Goal: Contribute content: Contribute content

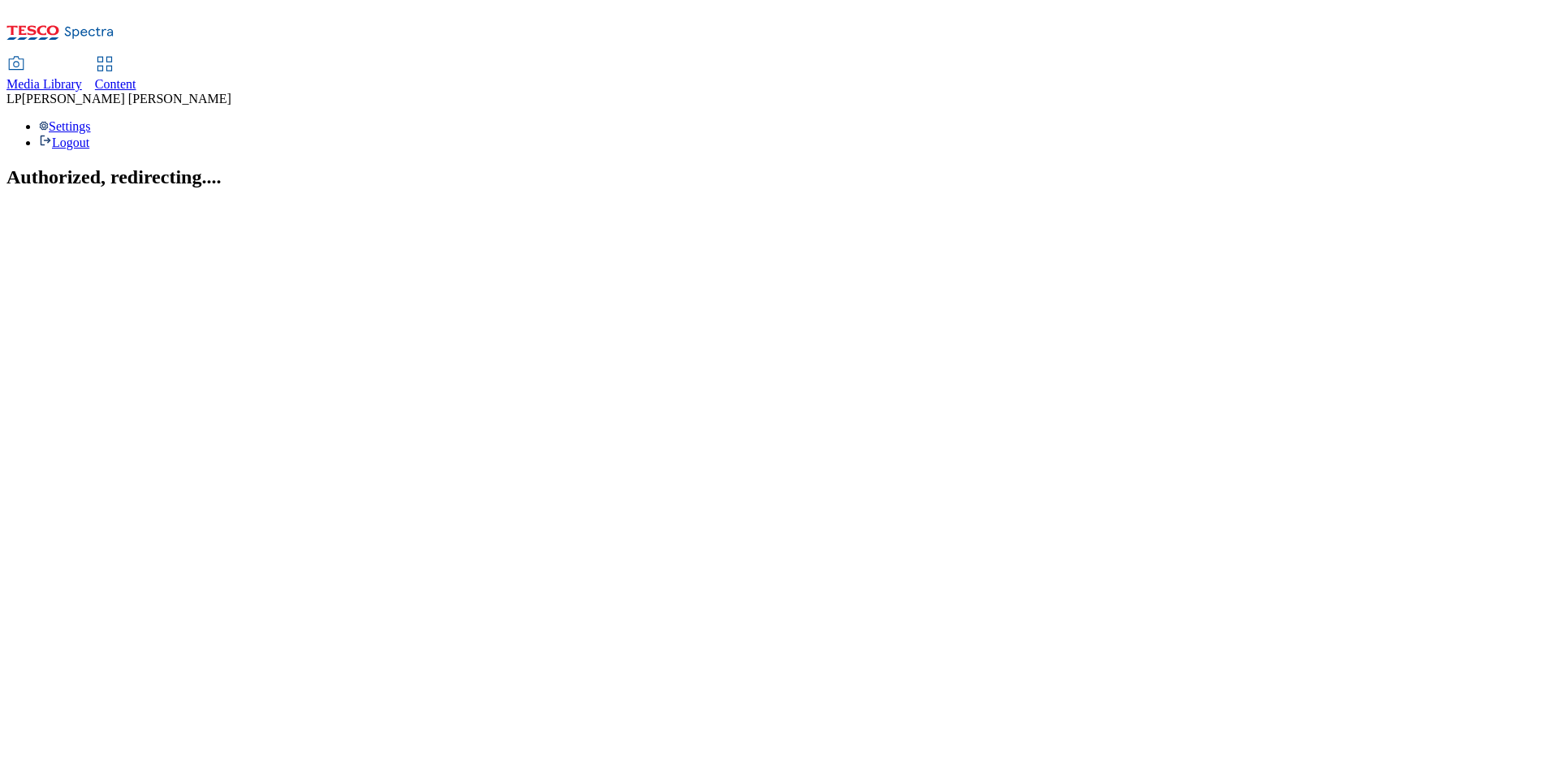
click at [82, 77] on span "Media Library" at bounding box center [44, 83] width 76 height 13
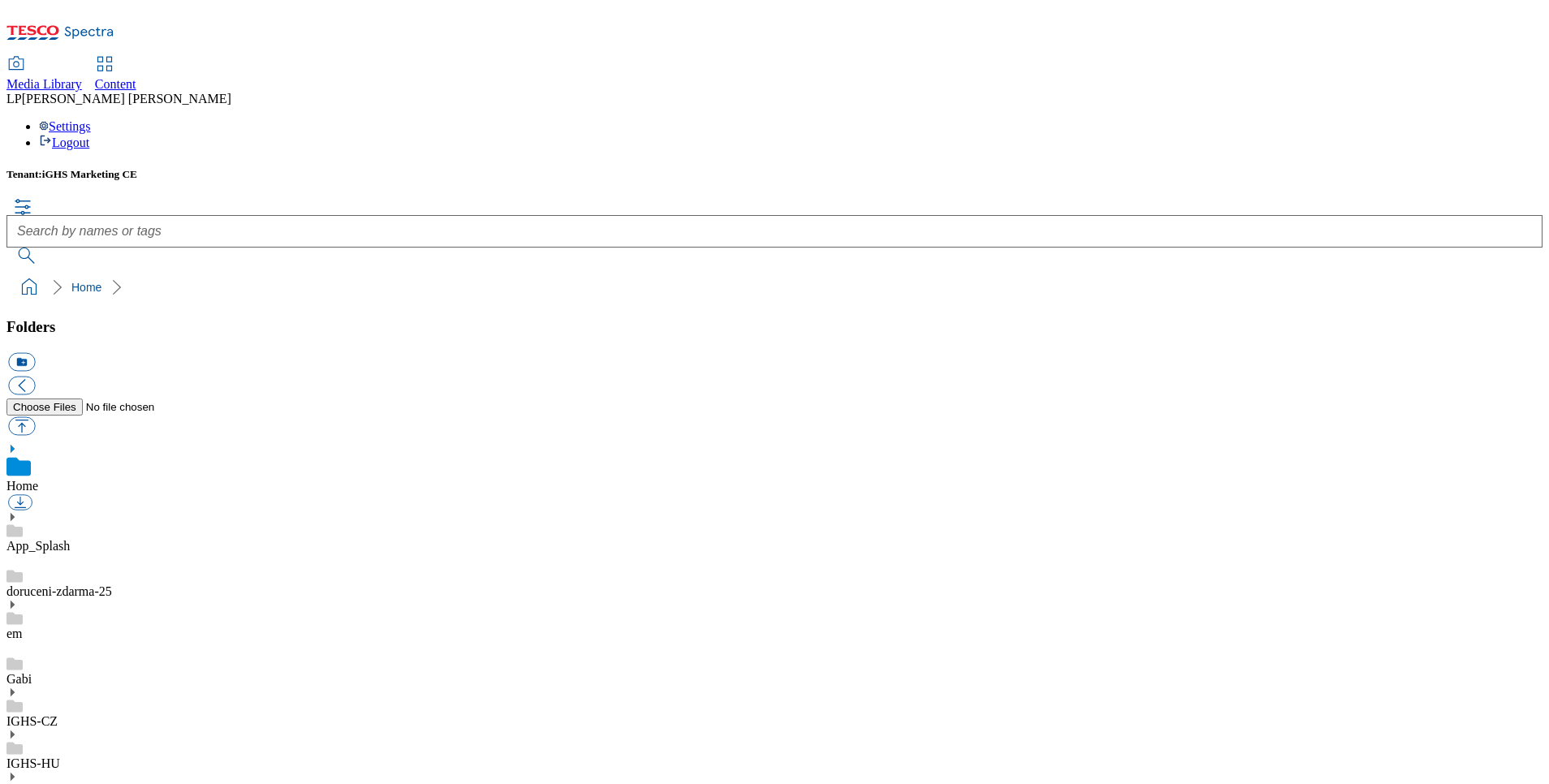
click at [18, 687] on icon at bounding box center [12, 692] width 12 height 12
click at [96, 760] on link "about-you-kupon" at bounding box center [51, 766] width 89 height 13
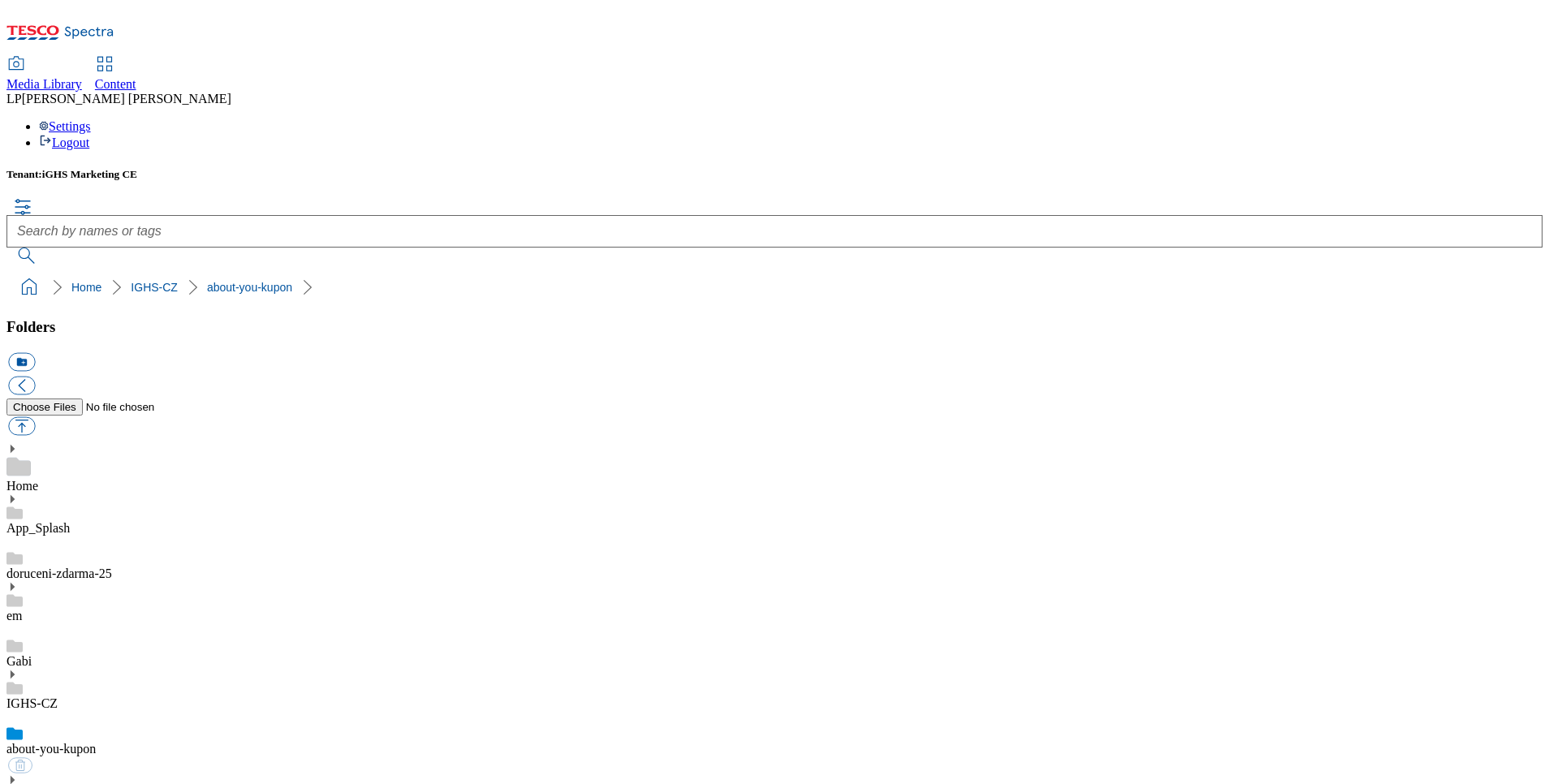
click at [137, 58] on link "Content" at bounding box center [115, 75] width 41 height 34
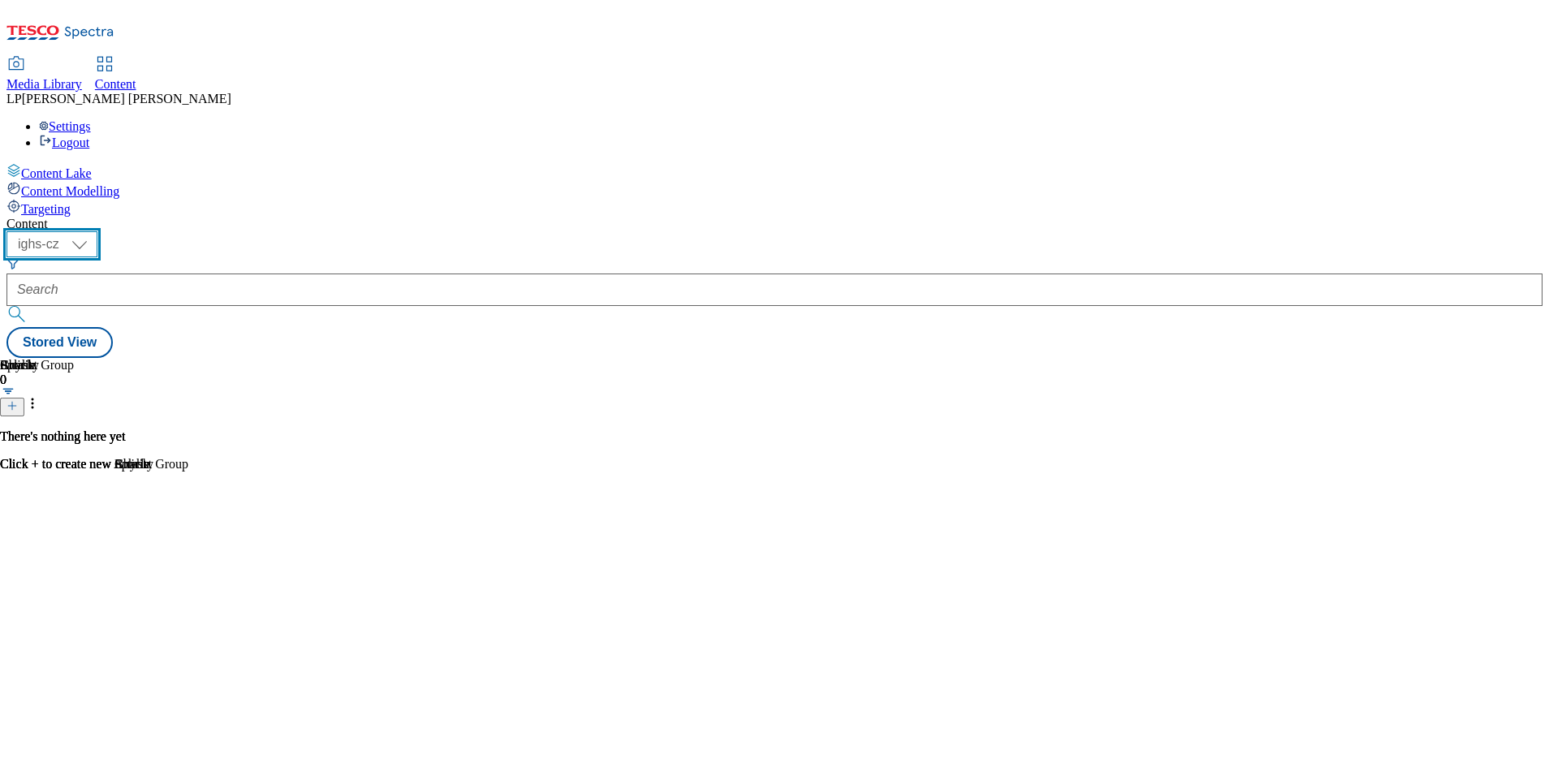
click at [97, 231] on select "ighs-cz ighs-hu ighs-sk" at bounding box center [52, 244] width 91 height 26
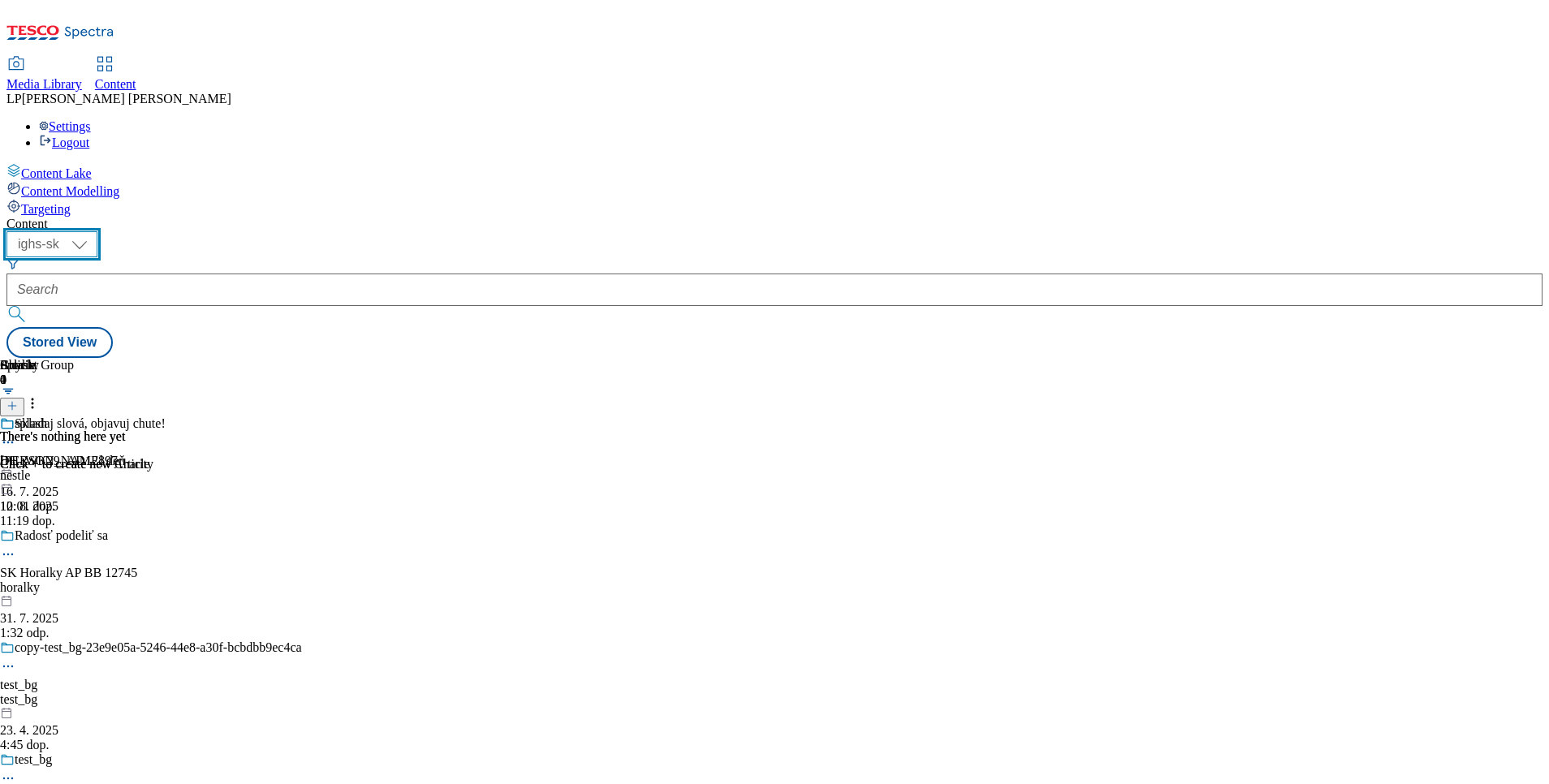
click at [97, 231] on select "ighs-cz ighs-hu ighs-sk" at bounding box center [52, 244] width 91 height 26
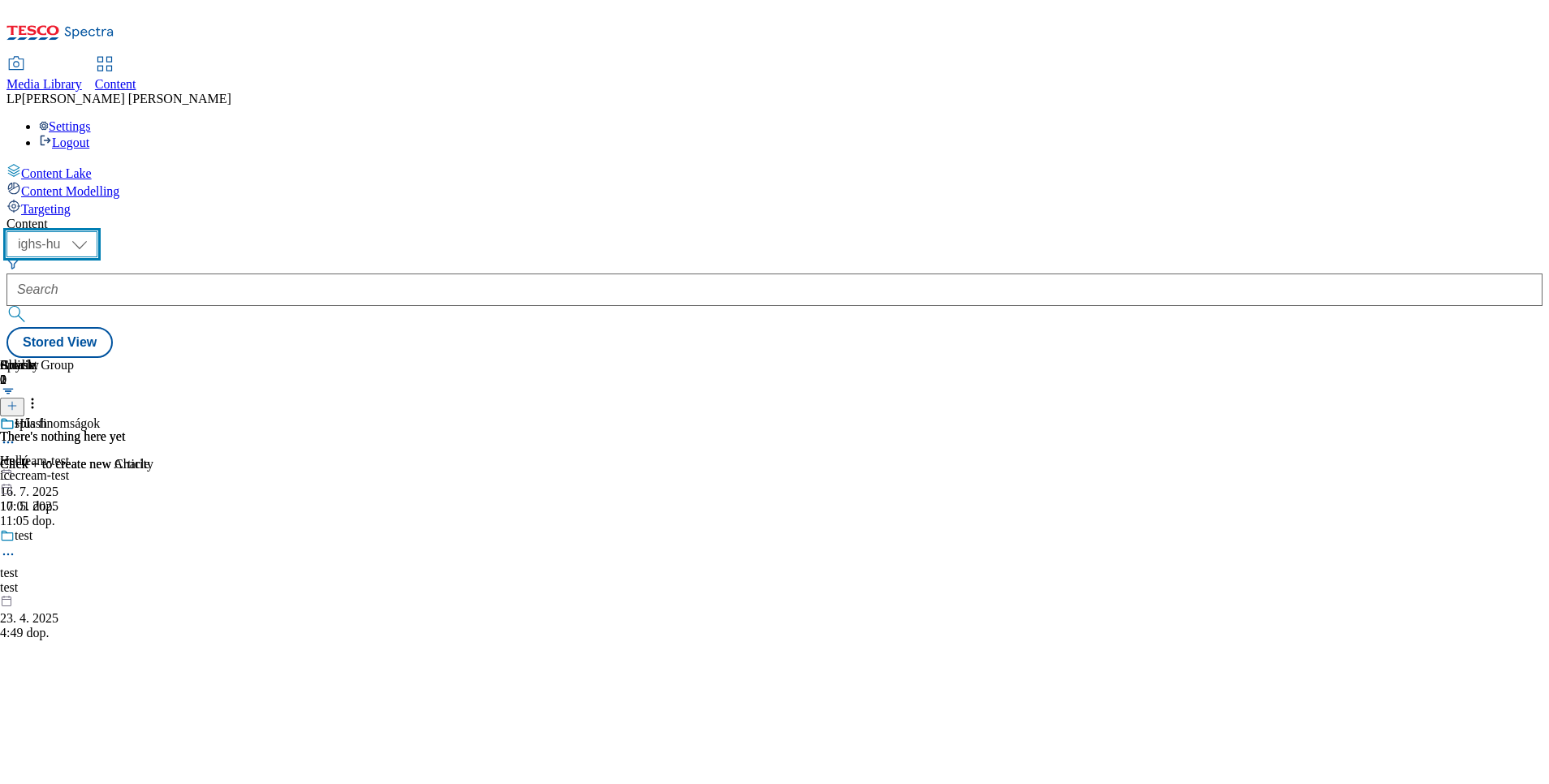
click at [97, 231] on select "ighs-cz ighs-hu ighs-sk" at bounding box center [52, 244] width 91 height 26
select select "ighs-cz"
click at [97, 231] on select "ighs-cz ighs-hu ighs-sk" at bounding box center [52, 244] width 91 height 26
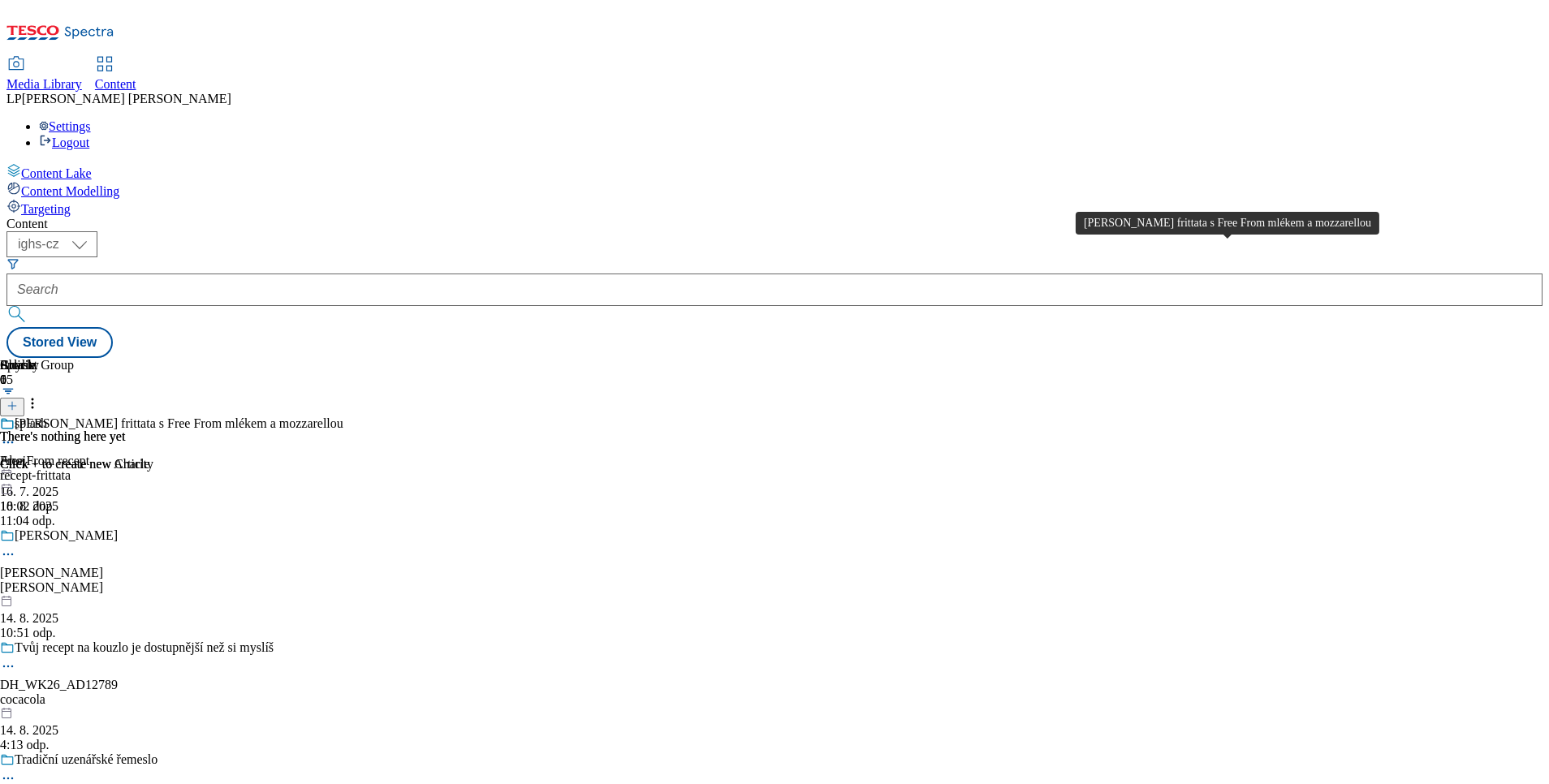
click at [343, 416] on div "Špenátová frittata s Free From mlékem a mozzarellou" at bounding box center [179, 423] width 329 height 14
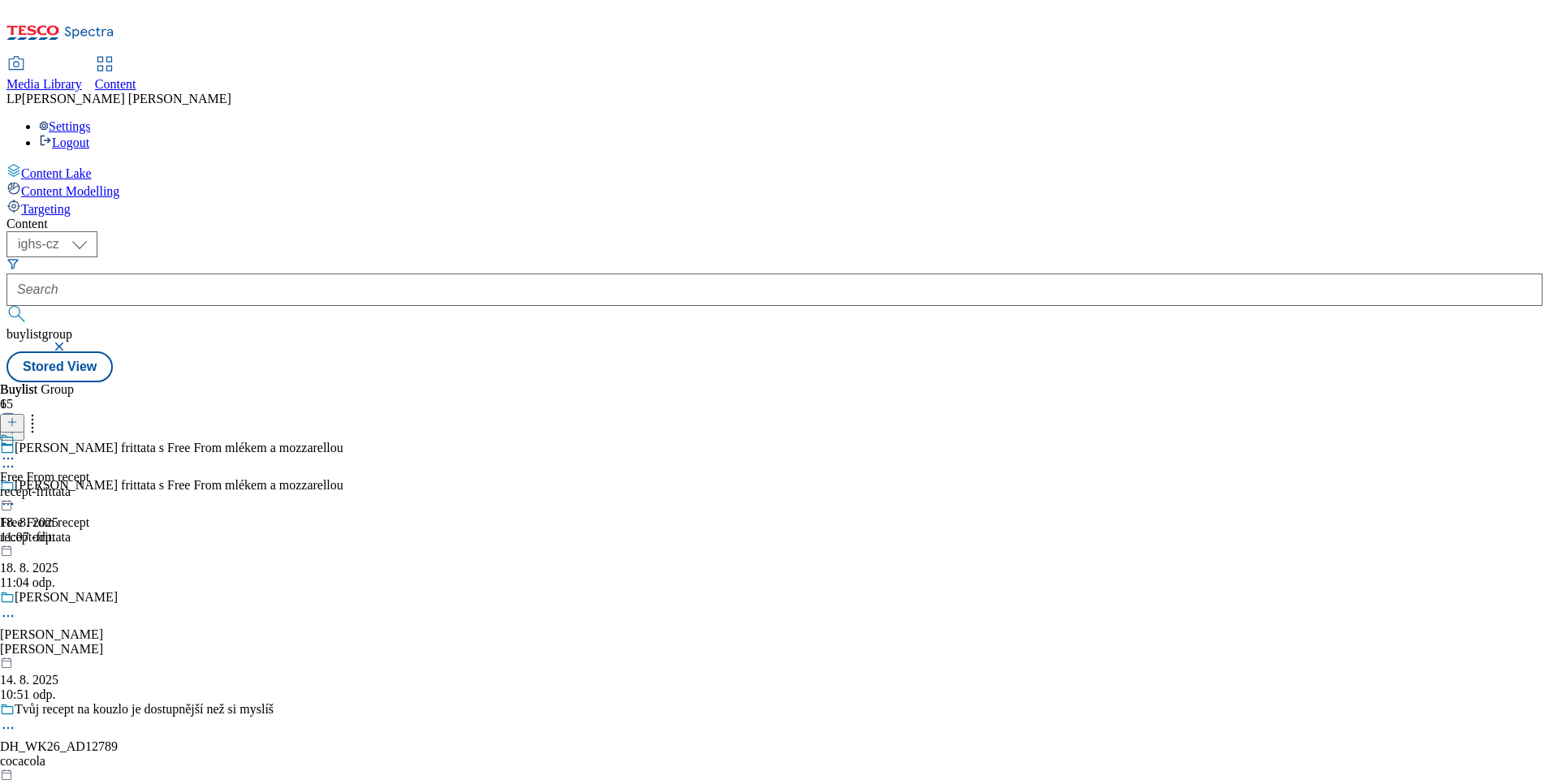
click at [13, 503] on circle at bounding box center [13, 504] width 3 height 3
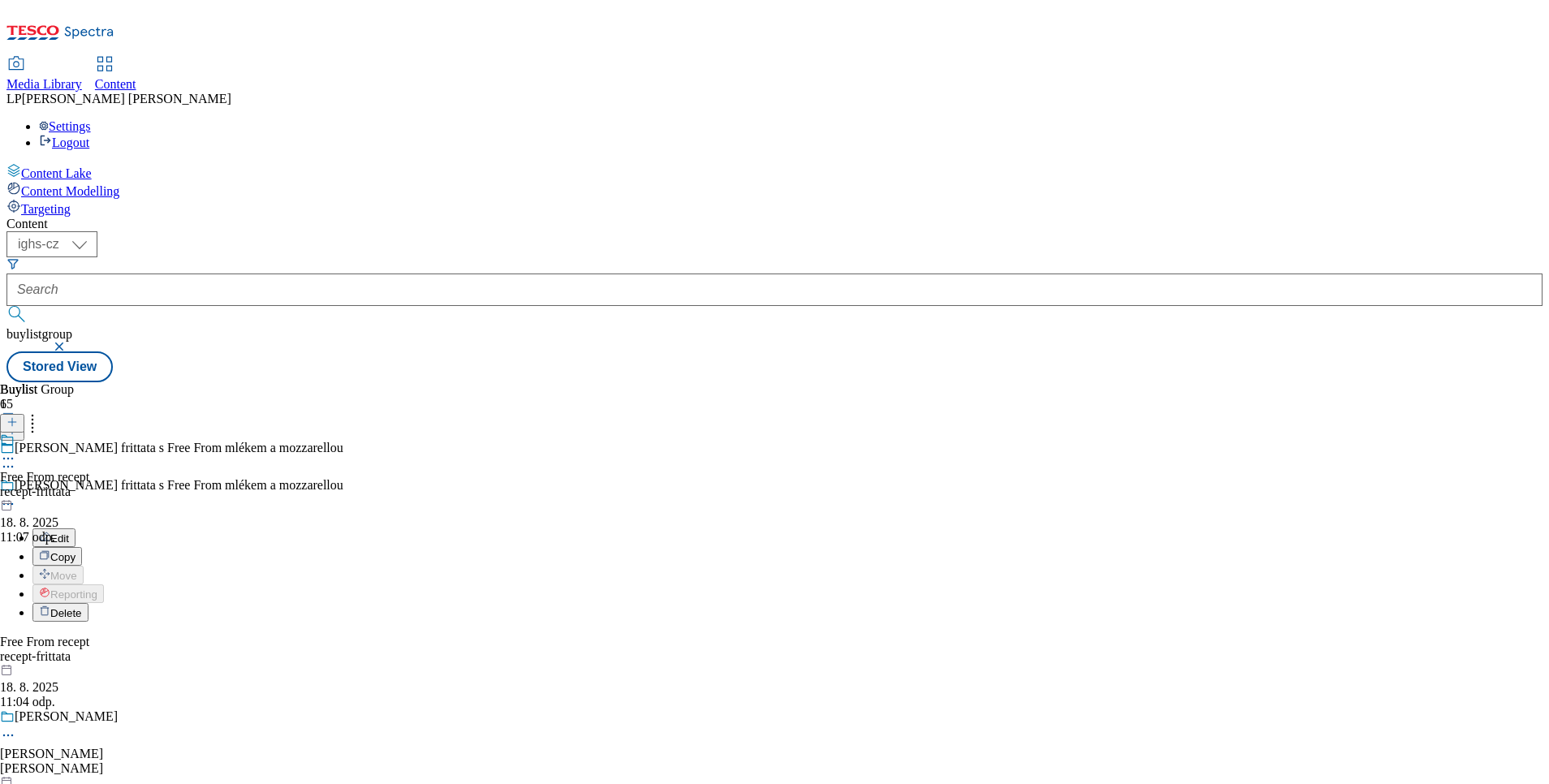
click at [343, 603] on li "Delete" at bounding box center [188, 612] width 311 height 19
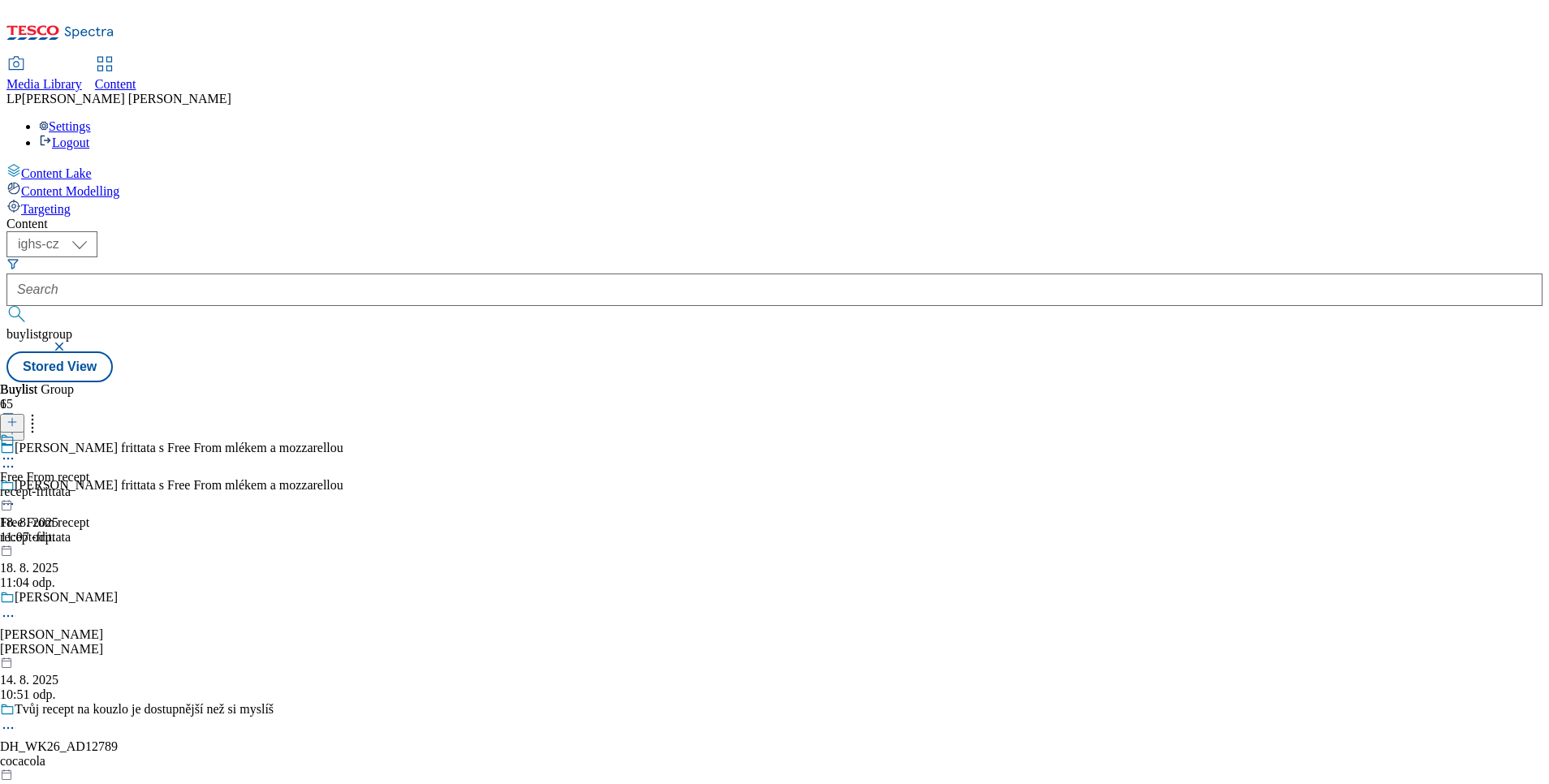
click at [16, 496] on icon at bounding box center [8, 504] width 16 height 16
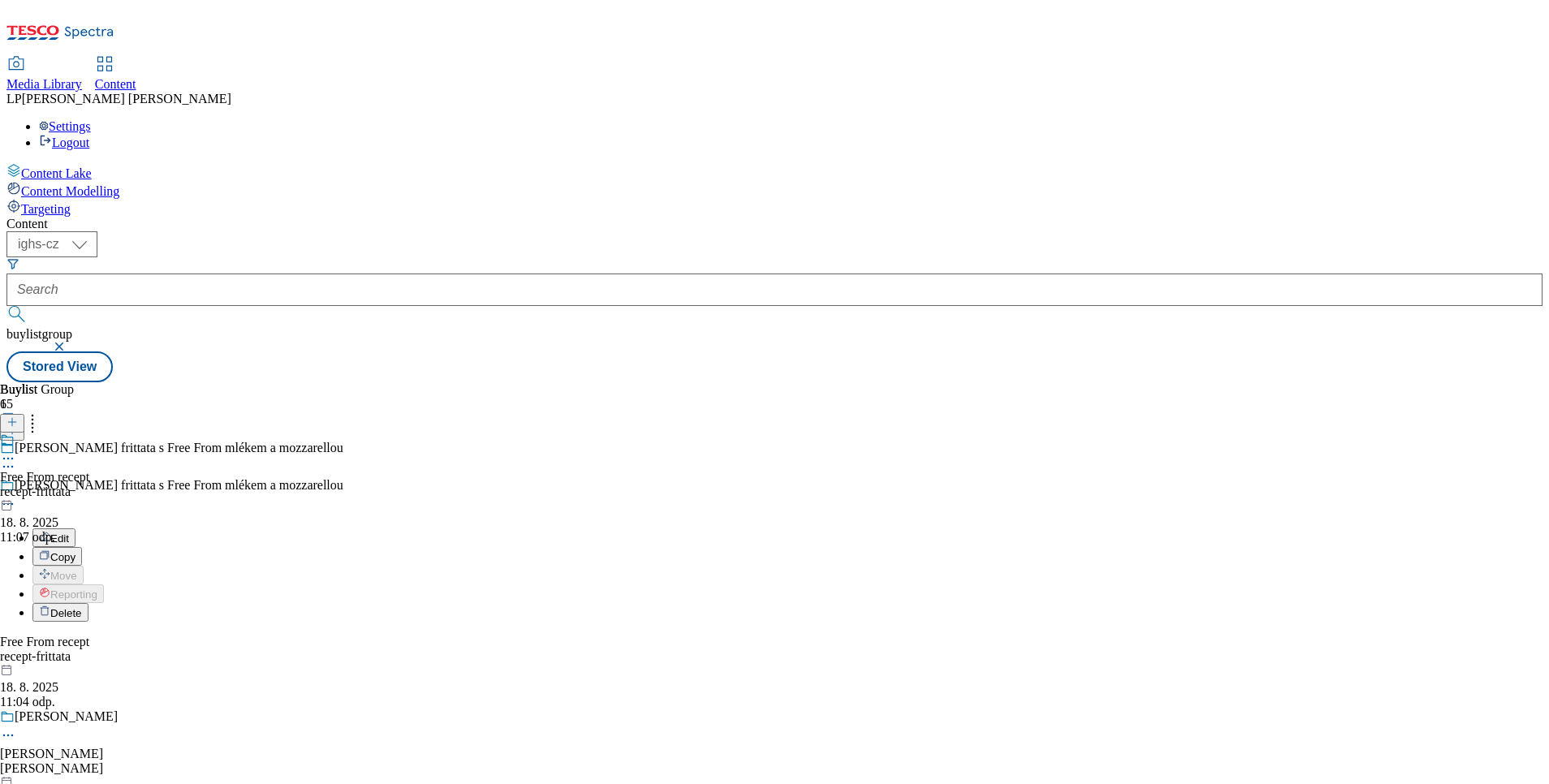
click at [82, 607] on span "Delete" at bounding box center [65, 613] width 31 height 13
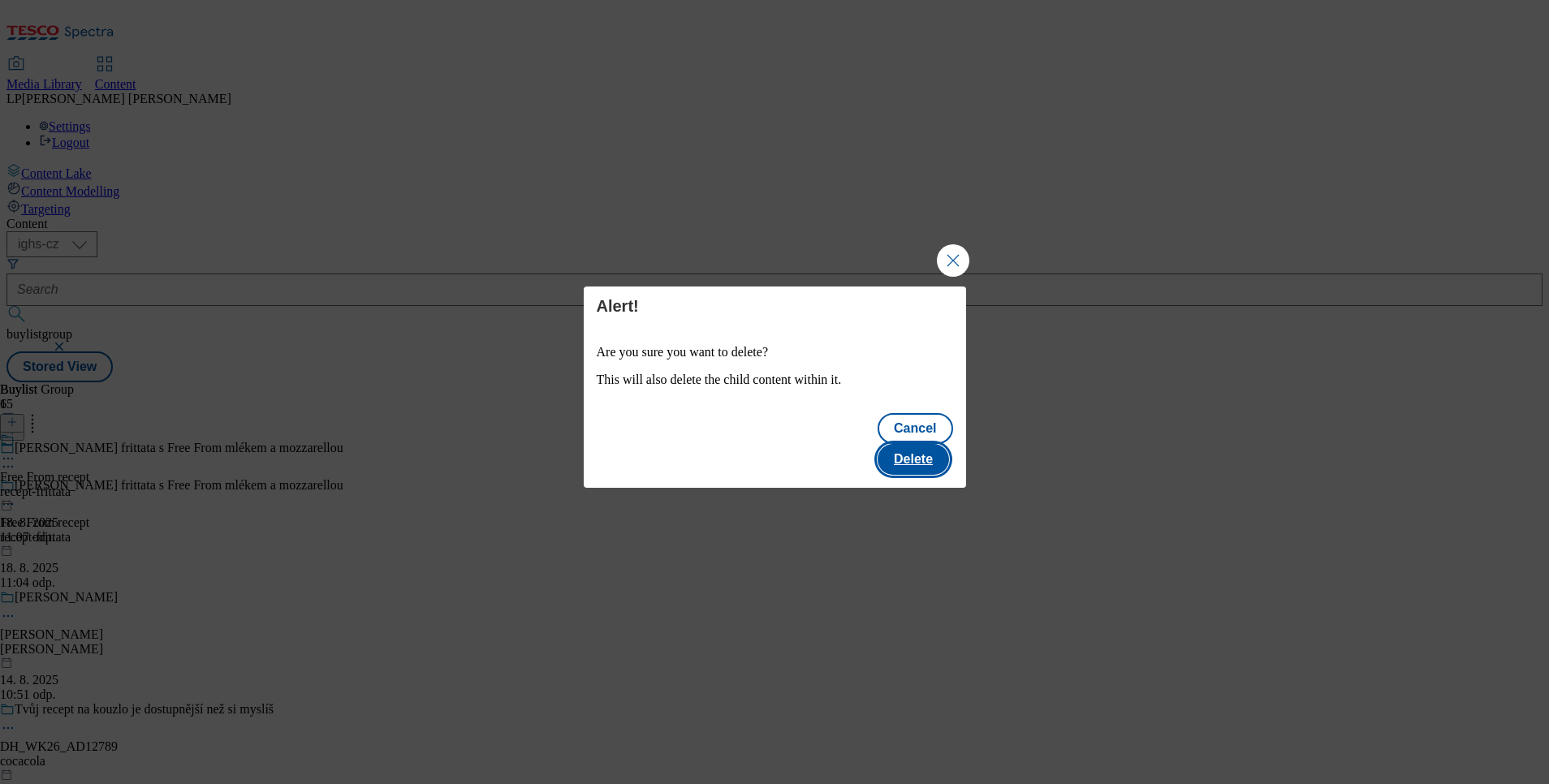
click at [908, 444] on button "Delete" at bounding box center [913, 459] width 71 height 31
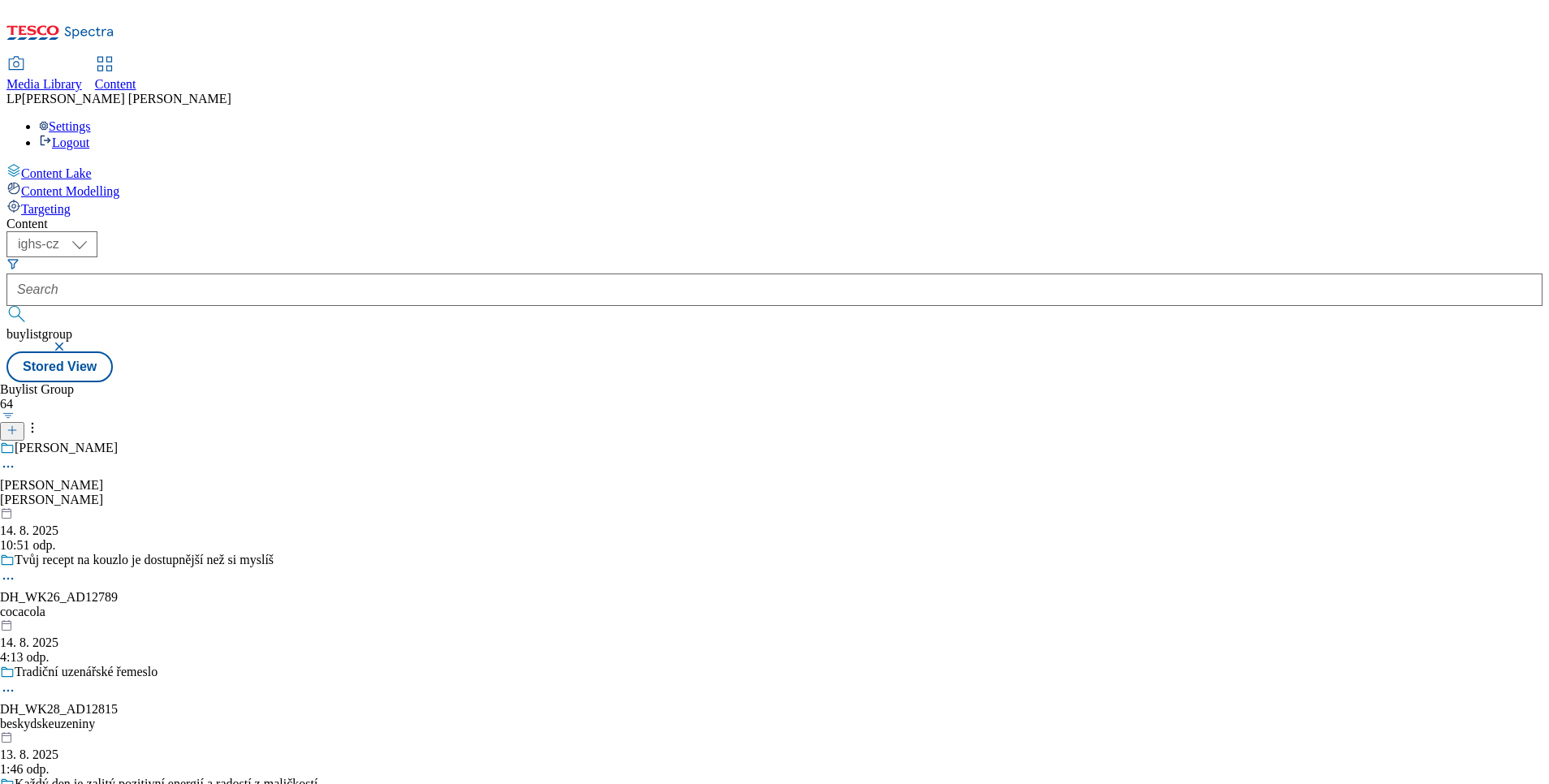
click at [18, 424] on icon at bounding box center [12, 430] width 12 height 12
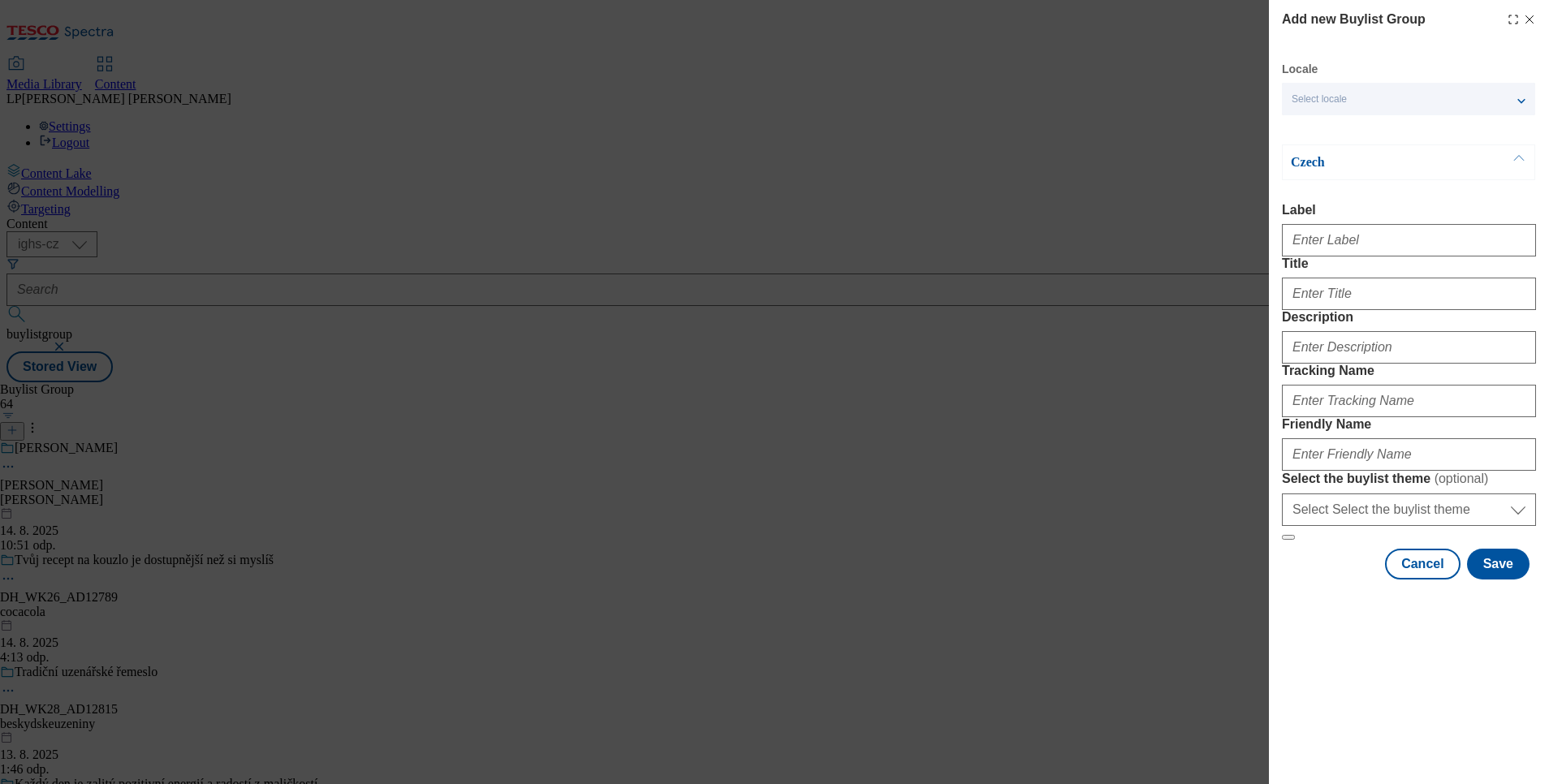
click at [1339, 105] on span "Select locale" at bounding box center [1319, 100] width 55 height 13
click at [1350, 134] on span "English" at bounding box center [1340, 129] width 38 height 9
click at [1311, 135] on input "English" at bounding box center [1302, 131] width 20 height 20
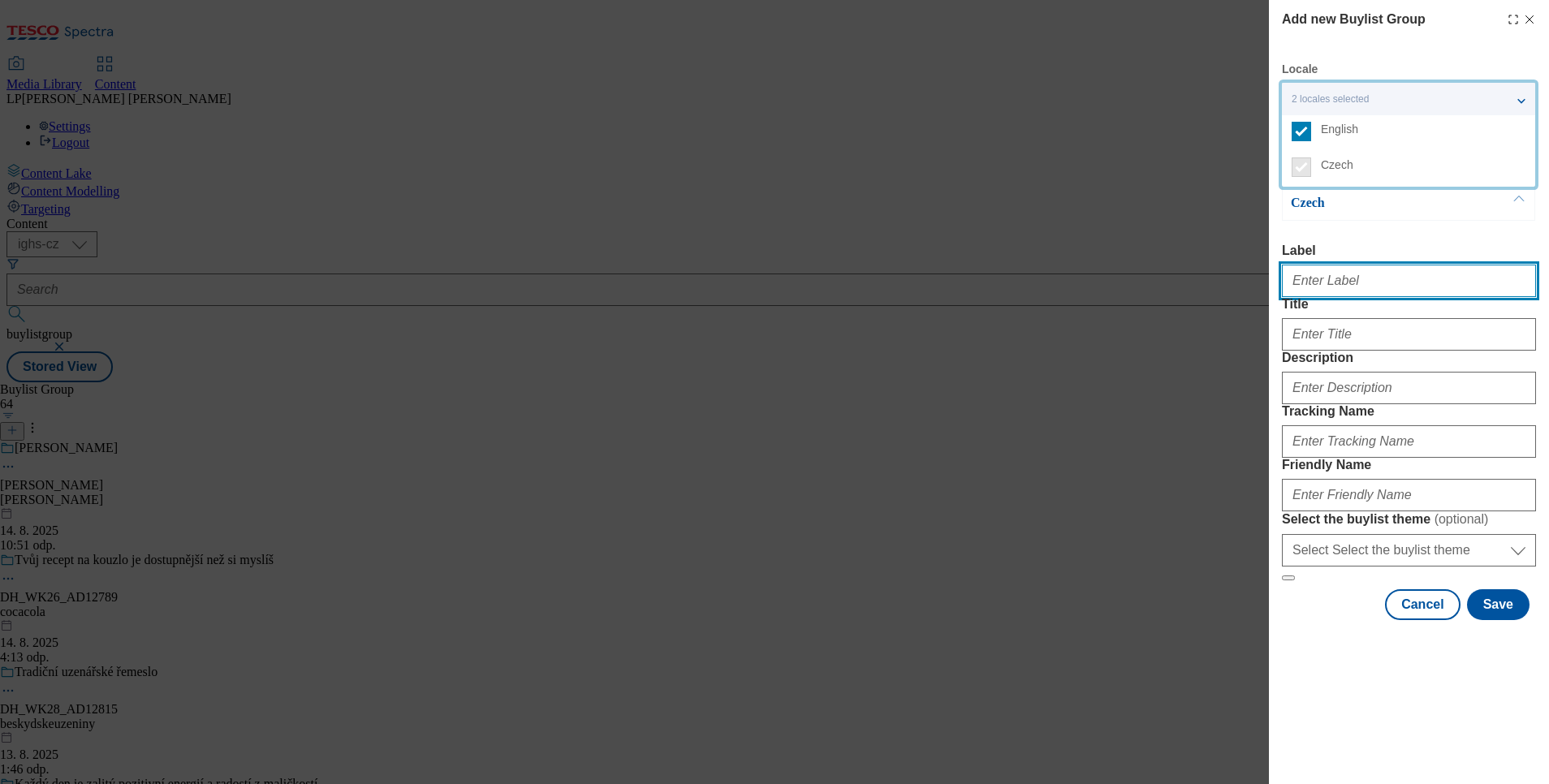
click at [1348, 295] on input "Label" at bounding box center [1409, 280] width 254 height 32
type input "Rio mare"
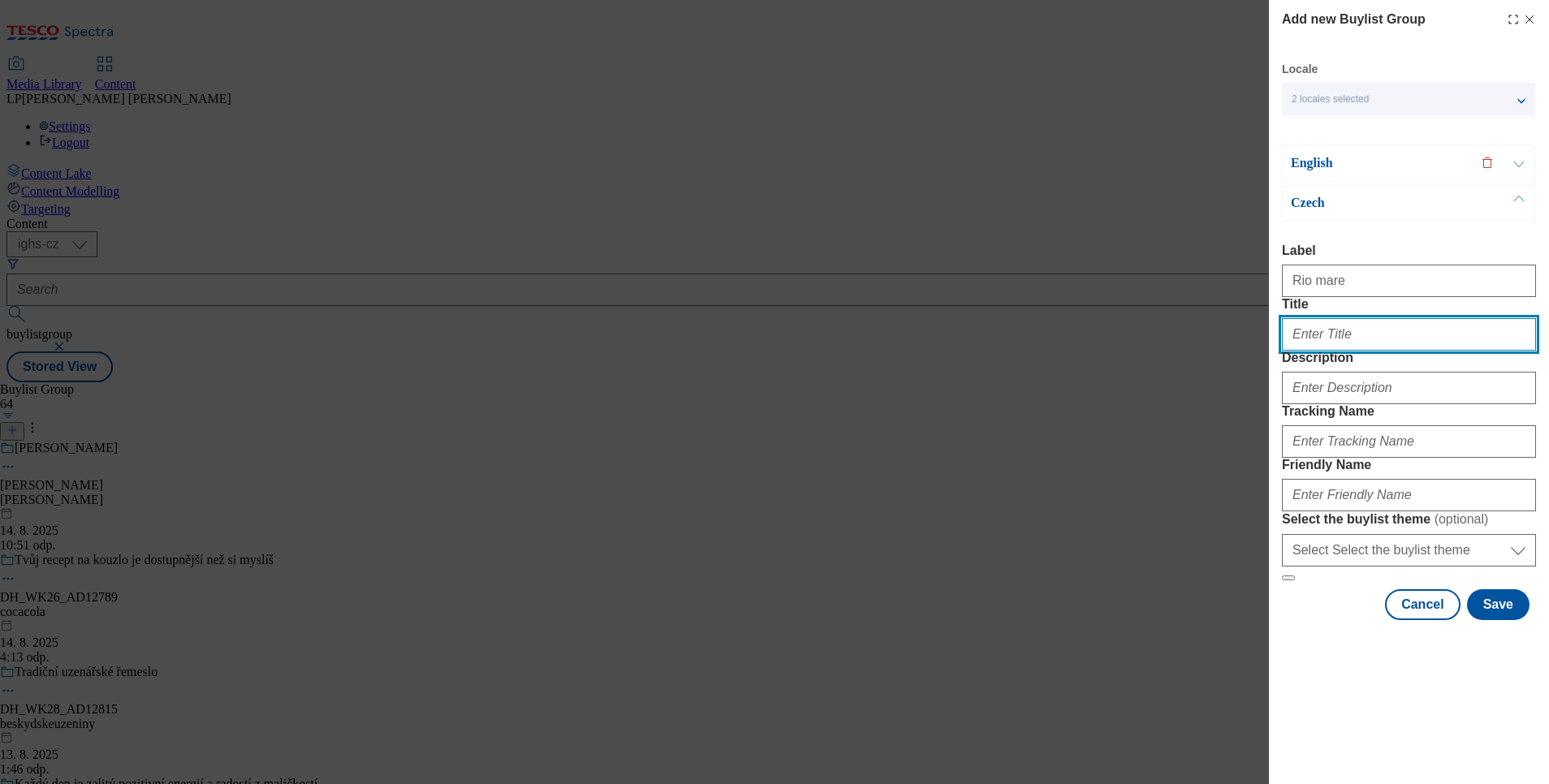
click at [1379, 351] on input "Title" at bounding box center [1409, 334] width 254 height 32
type input "Rio Mare"
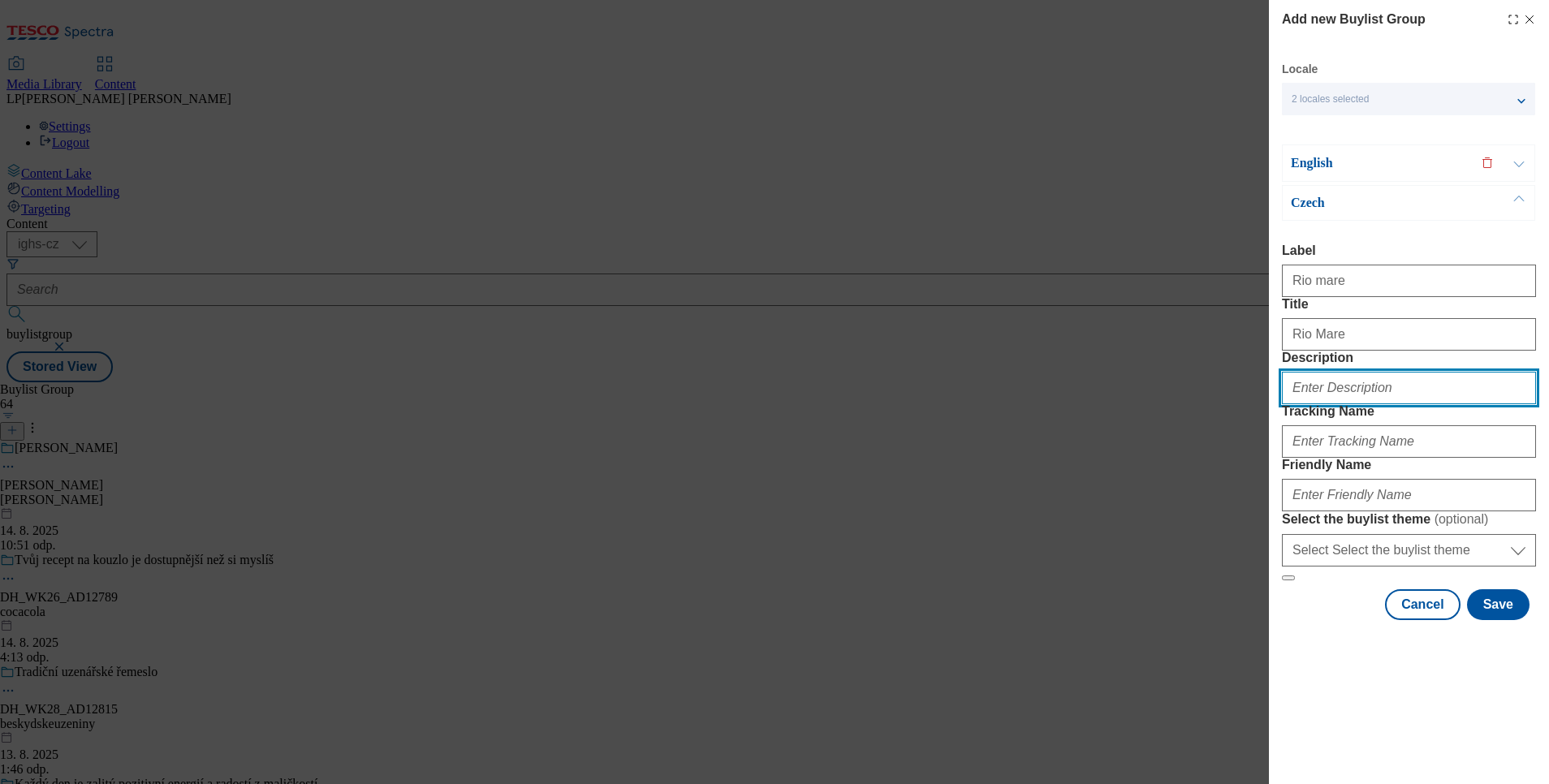
click at [1340, 405] on input "Description" at bounding box center [1409, 388] width 254 height 32
type input "Rio Mare"
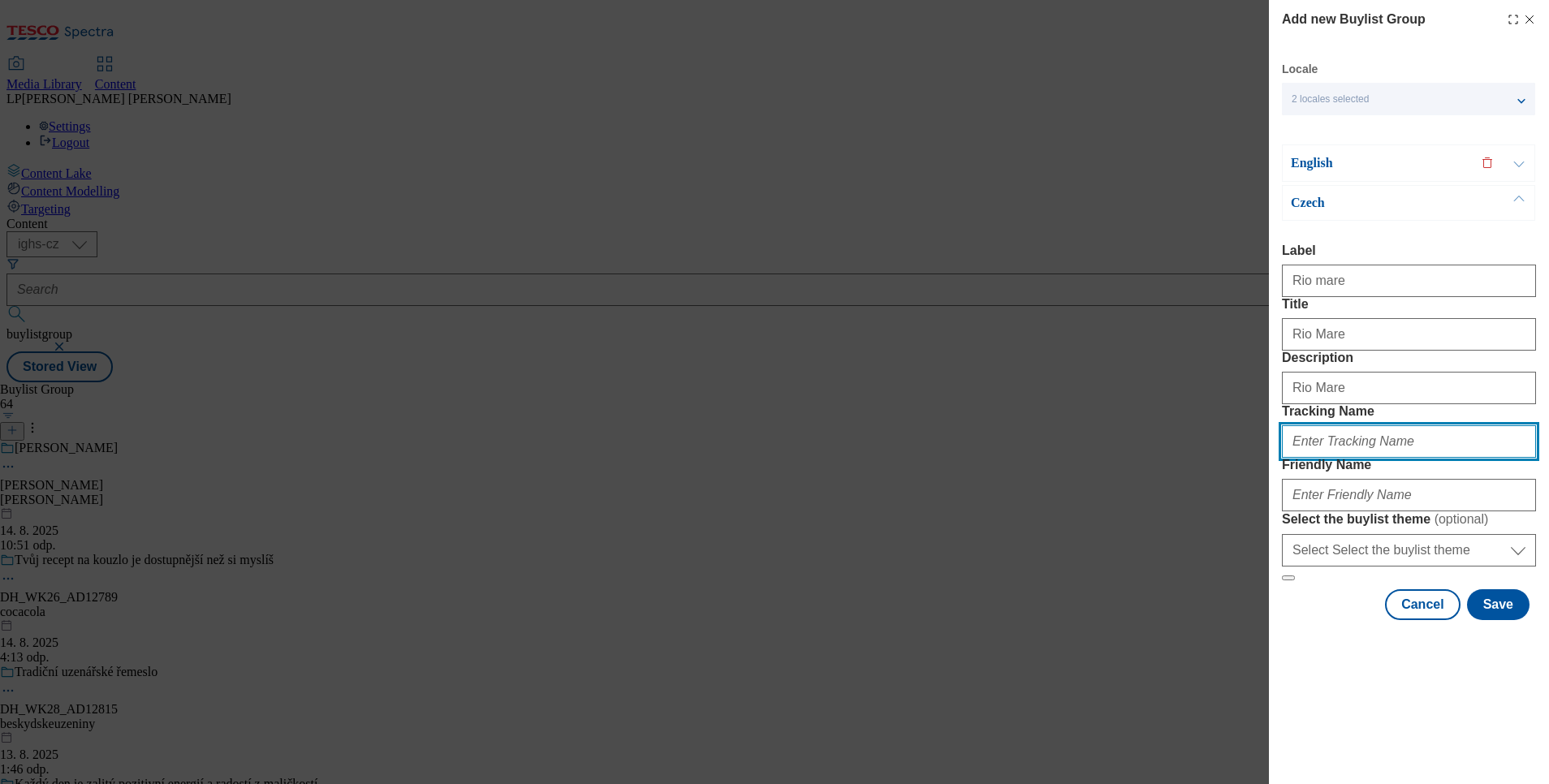
click at [1364, 458] on input "Tracking Name" at bounding box center [1409, 441] width 254 height 32
type input "Rio Mare"
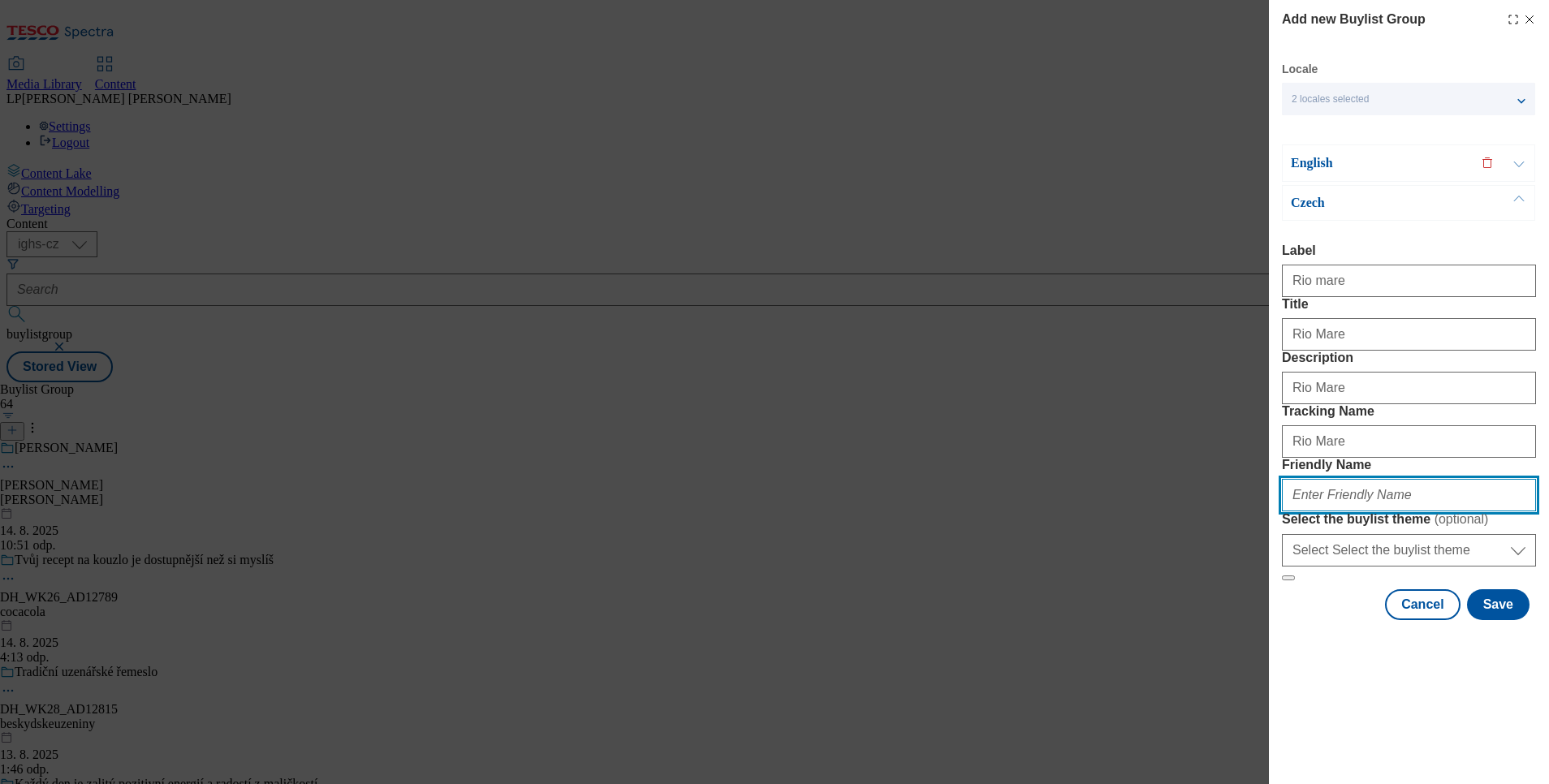
click at [1318, 512] on input "Friendly Name" at bounding box center [1409, 495] width 254 height 32
type input "rio-mare"
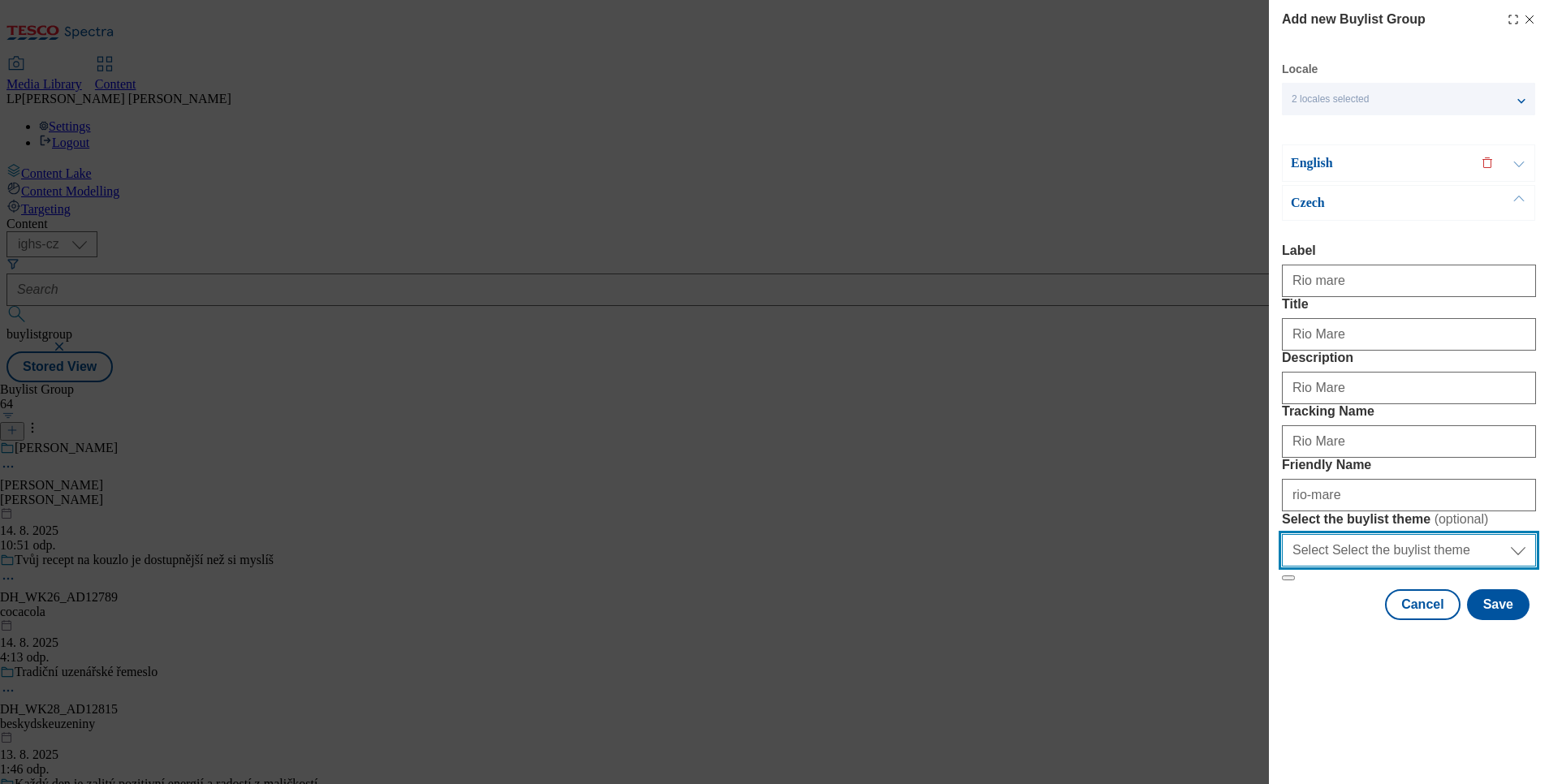
click at [1508, 566] on select "Select Select the buylist theme default fandf" at bounding box center [1409, 550] width 254 height 32
click at [1224, 621] on div "Add new Buylist Group Locale 2 locales selected English Czech English Label Tit…" at bounding box center [774, 392] width 1549 height 784
click at [1326, 195] on p "Czech" at bounding box center [1376, 203] width 171 height 16
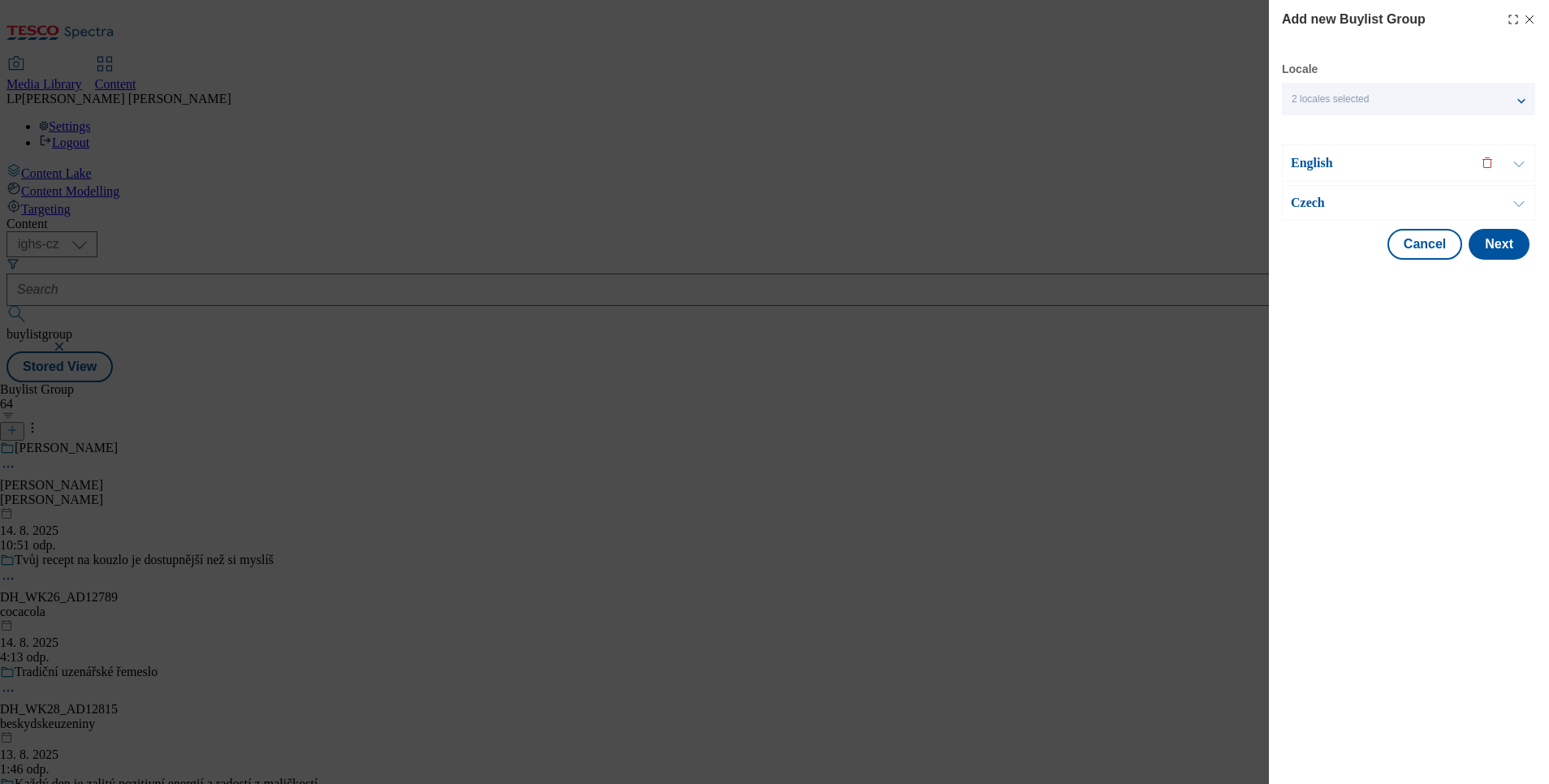
scroll to position [0, 0]
click at [1315, 163] on p "English" at bounding box center [1376, 163] width 171 height 16
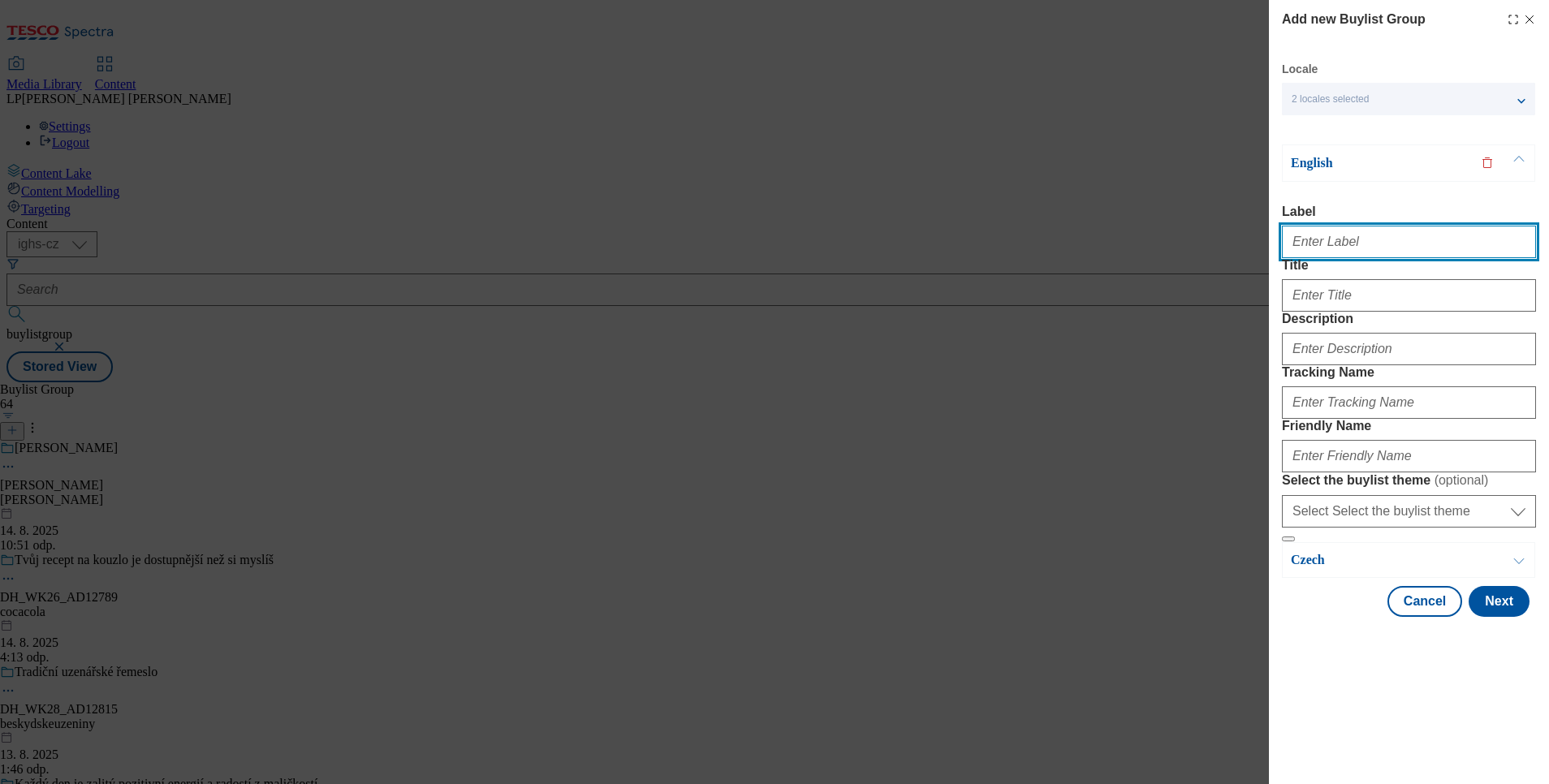
click at [1329, 246] on input "Label" at bounding box center [1409, 242] width 254 height 32
type input "Rio mare"
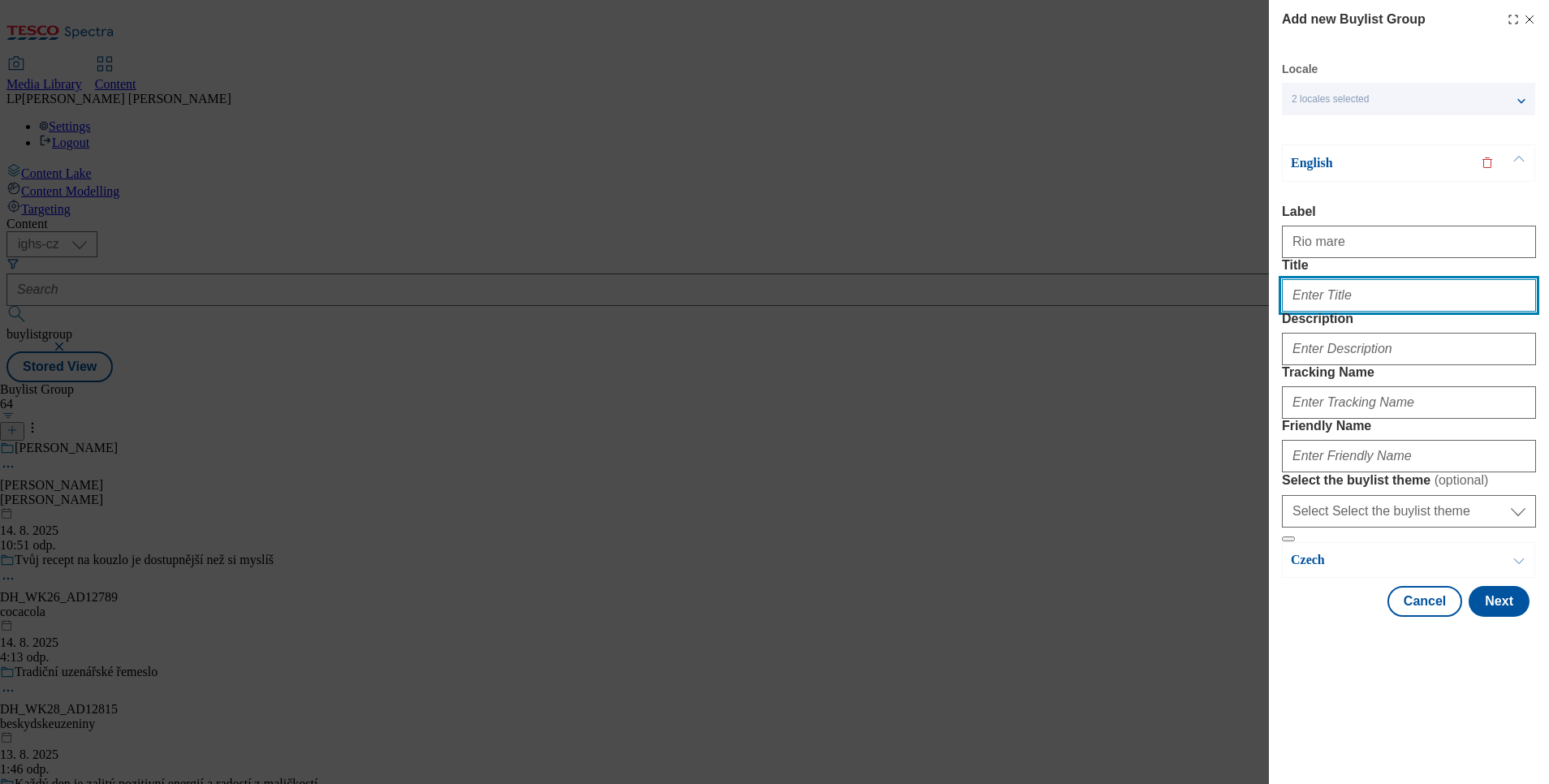
click at [1313, 312] on input "Title" at bounding box center [1409, 296] width 254 height 32
type input "Rio Mare"
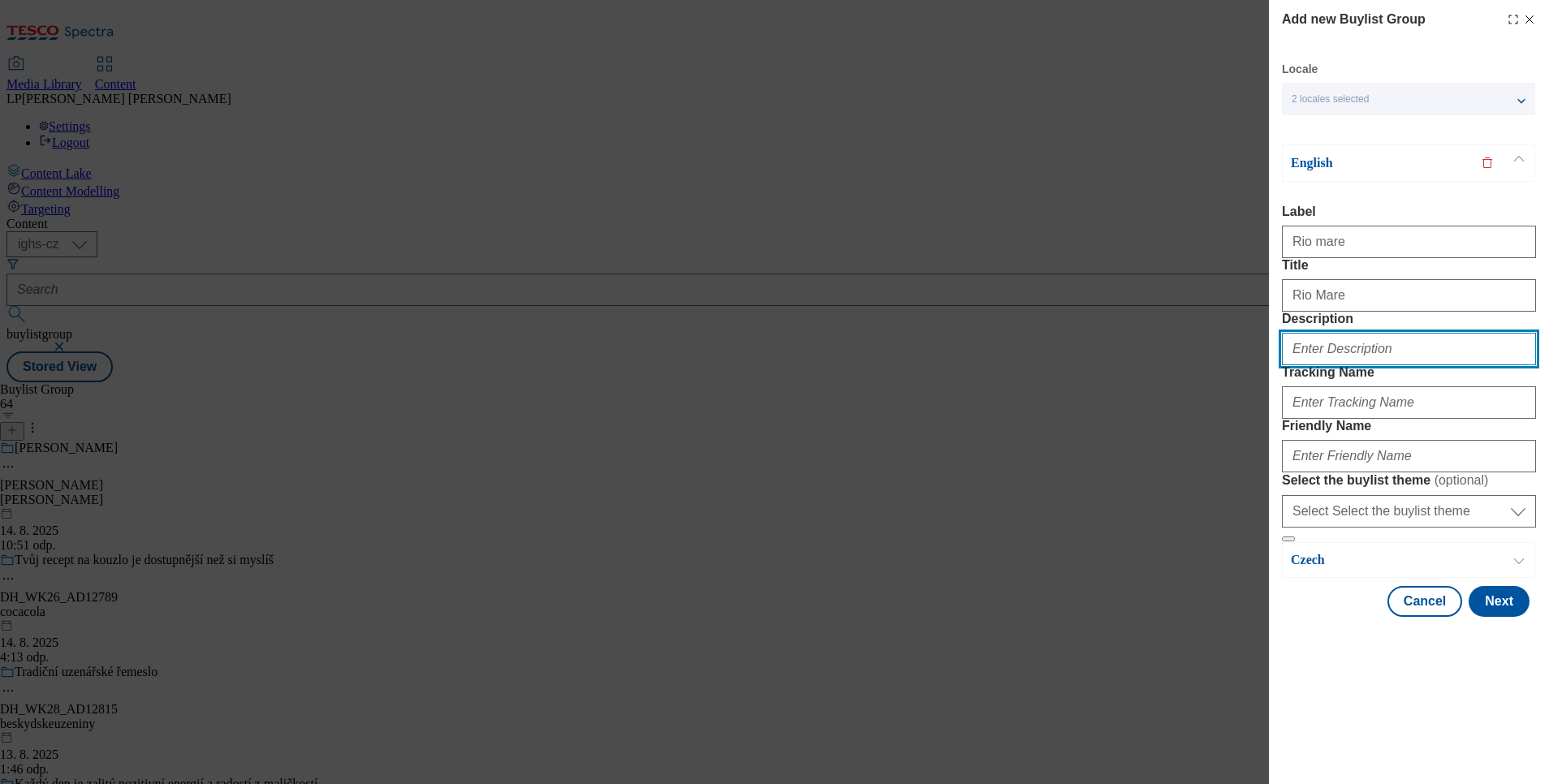
click at [1352, 365] on input "Description" at bounding box center [1409, 349] width 254 height 32
click at [1240, 396] on div "Add new Buylist Group Locale 2 locales selected English Czech English Label Rio…" at bounding box center [774, 392] width 1549 height 784
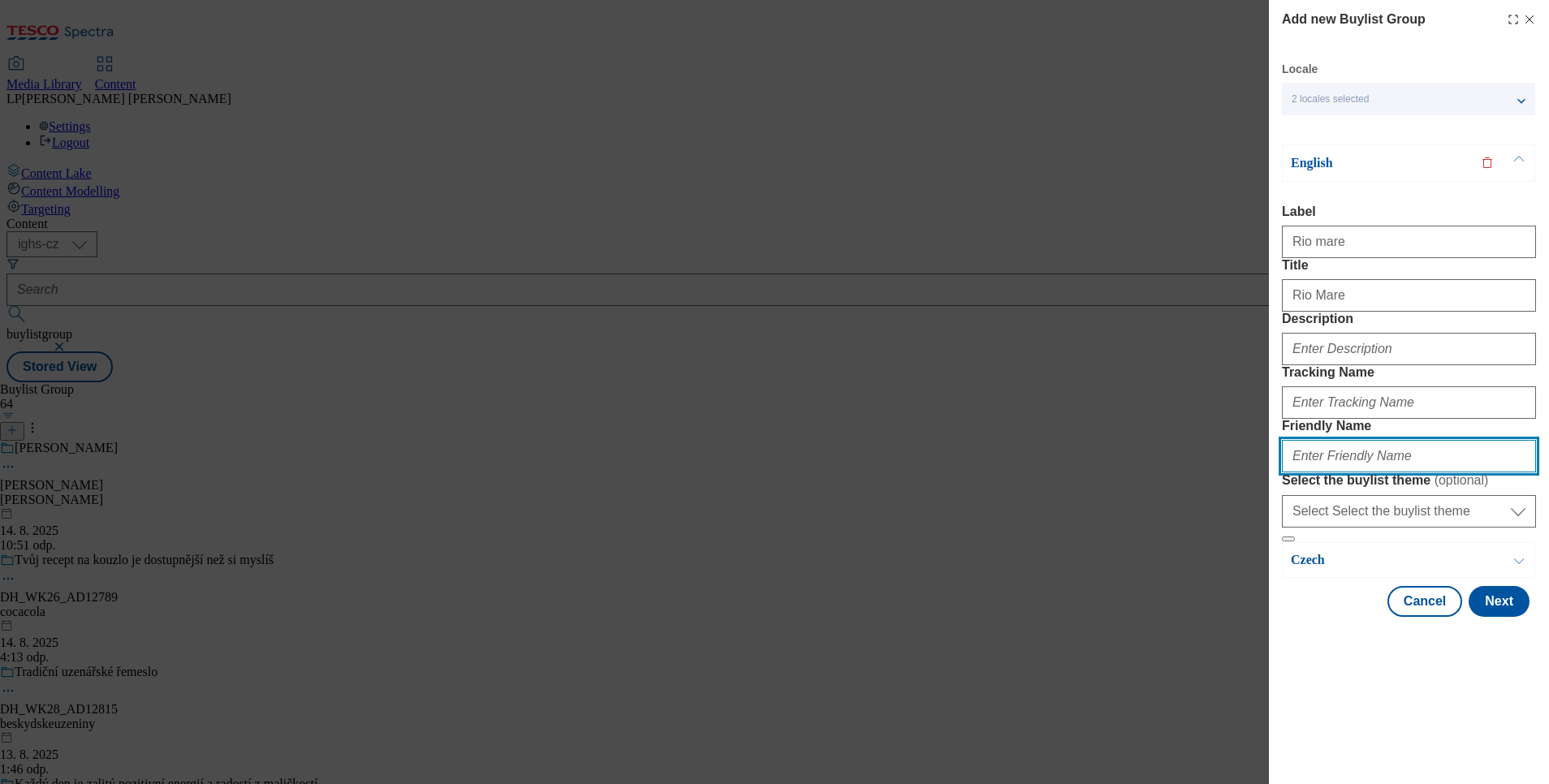
click at [1359, 472] on input "Friendly Name" at bounding box center [1409, 456] width 254 height 32
type input "rio-mare"
click at [1483, 617] on button "Next" at bounding box center [1499, 601] width 61 height 31
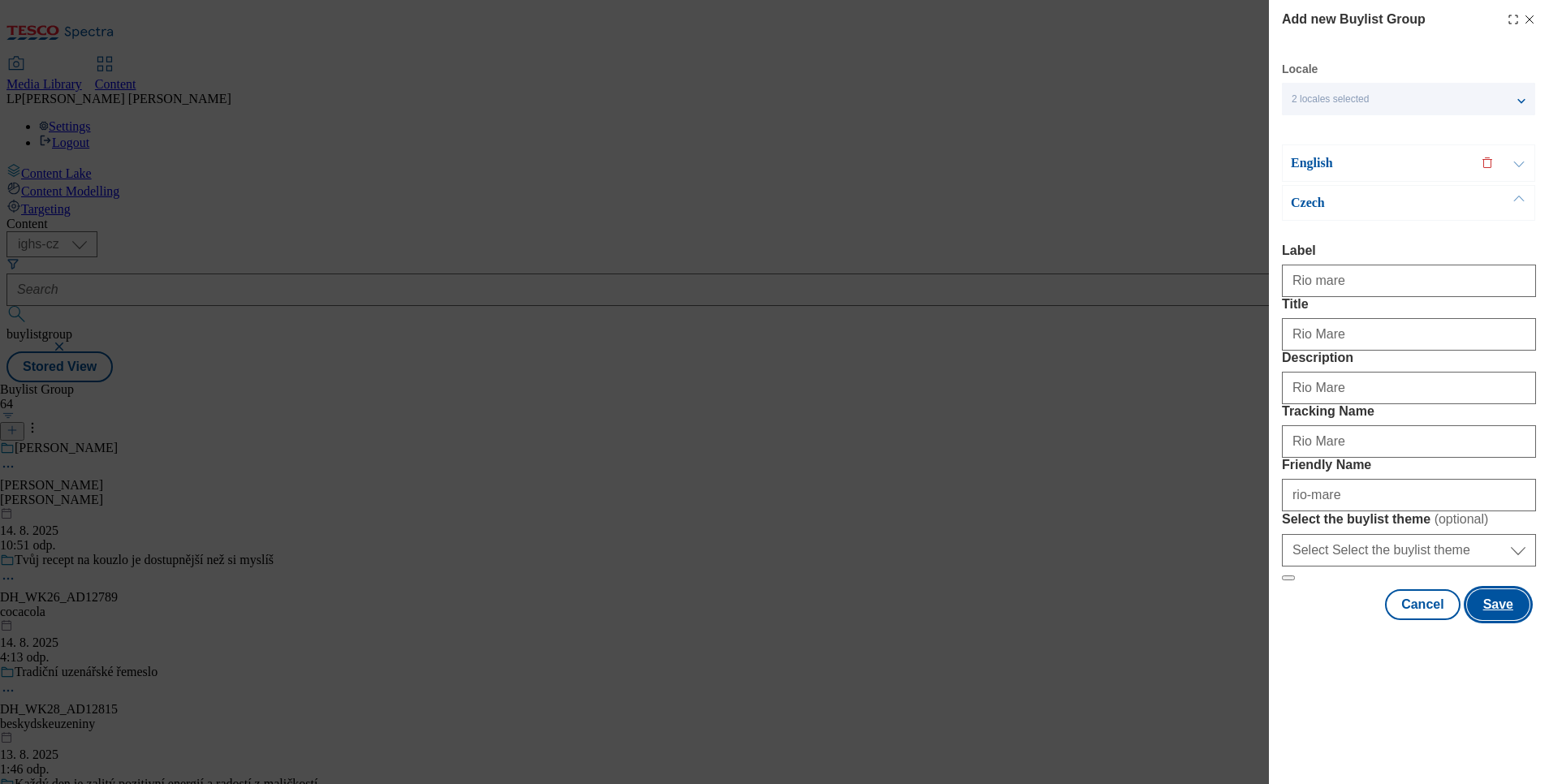
click at [1482, 620] on button "Save" at bounding box center [1498, 605] width 63 height 31
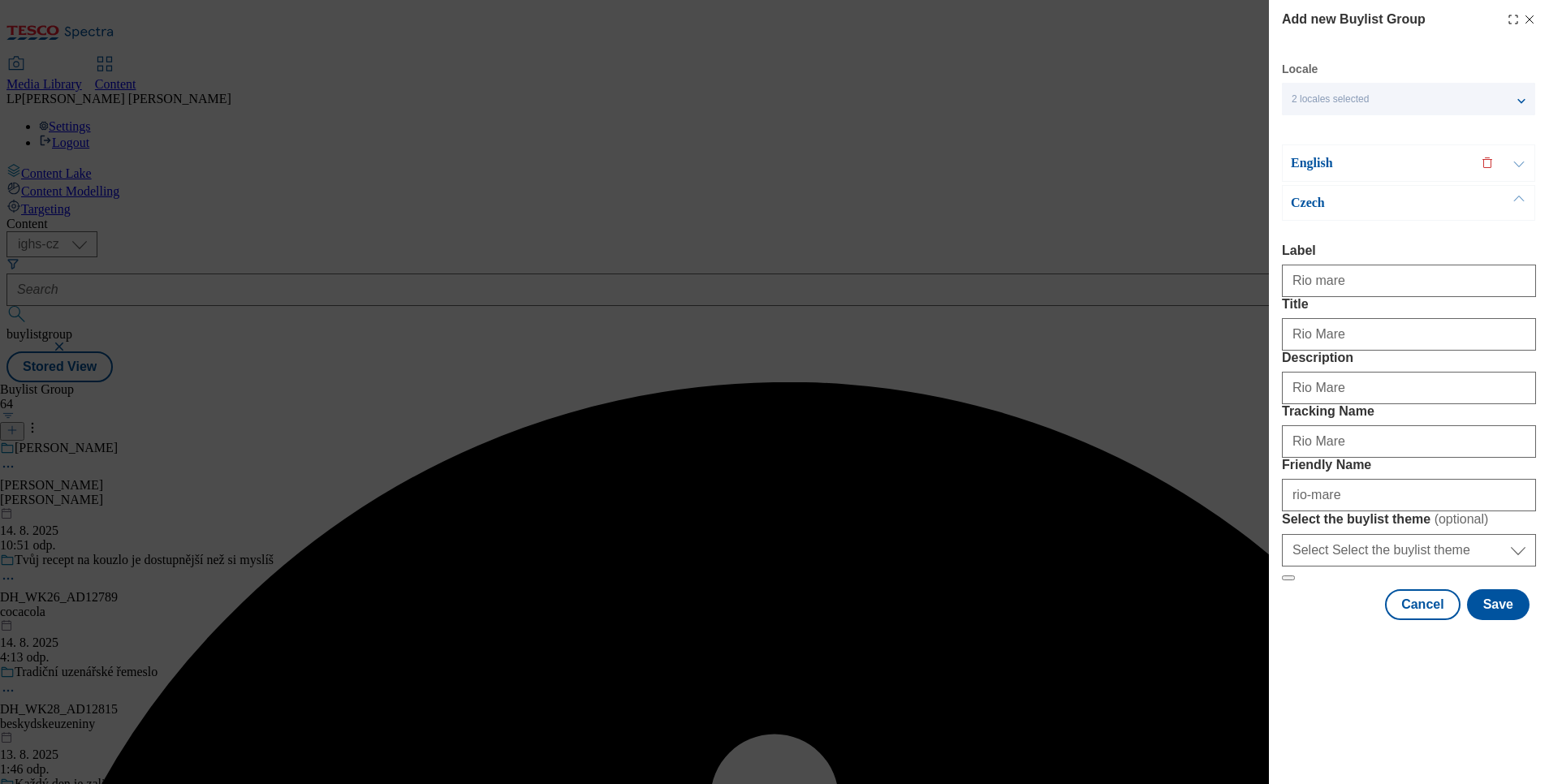
click at [1344, 157] on p "English" at bounding box center [1376, 163] width 171 height 16
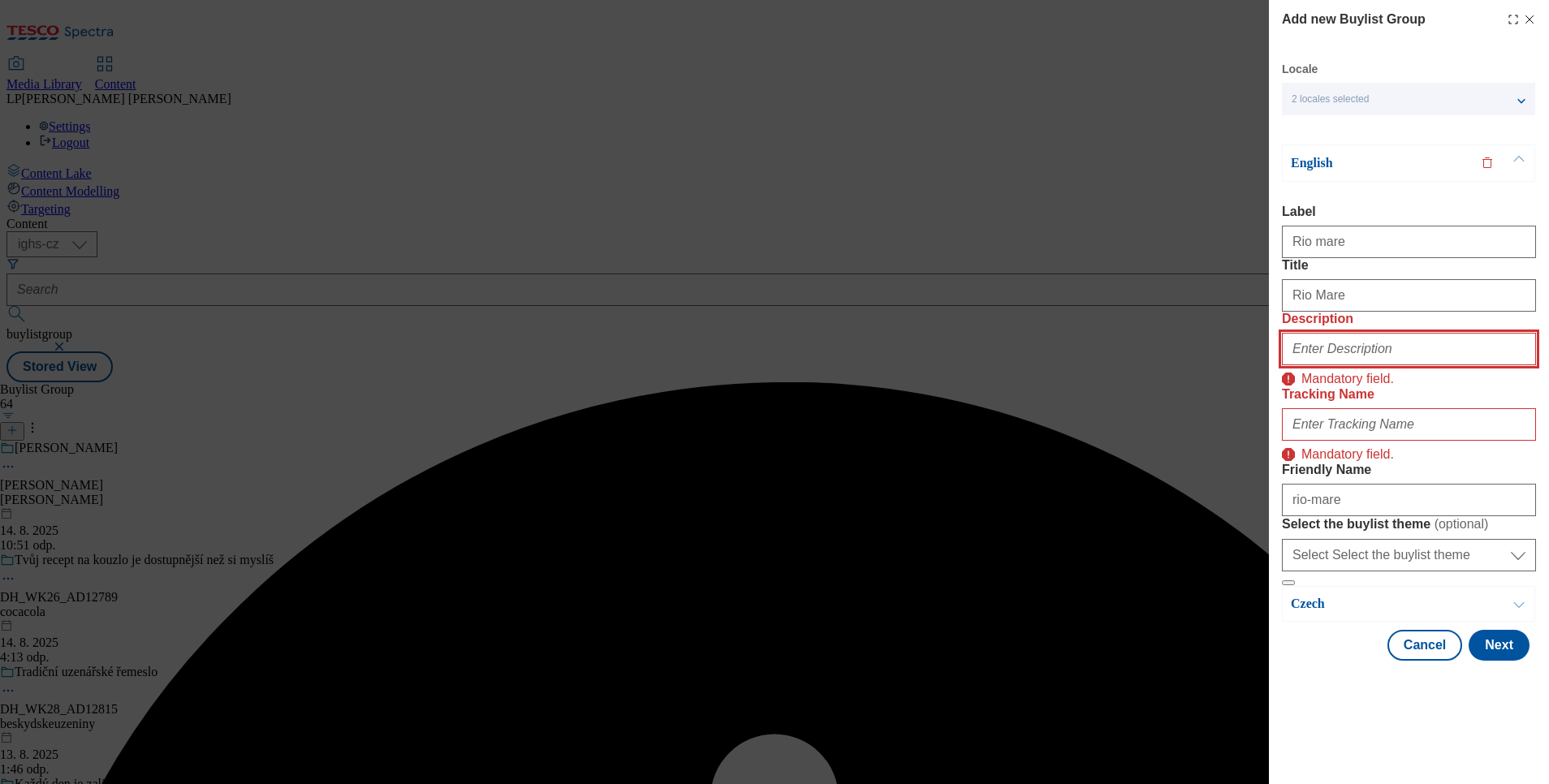
click at [1351, 365] on input "Description" at bounding box center [1409, 349] width 254 height 32
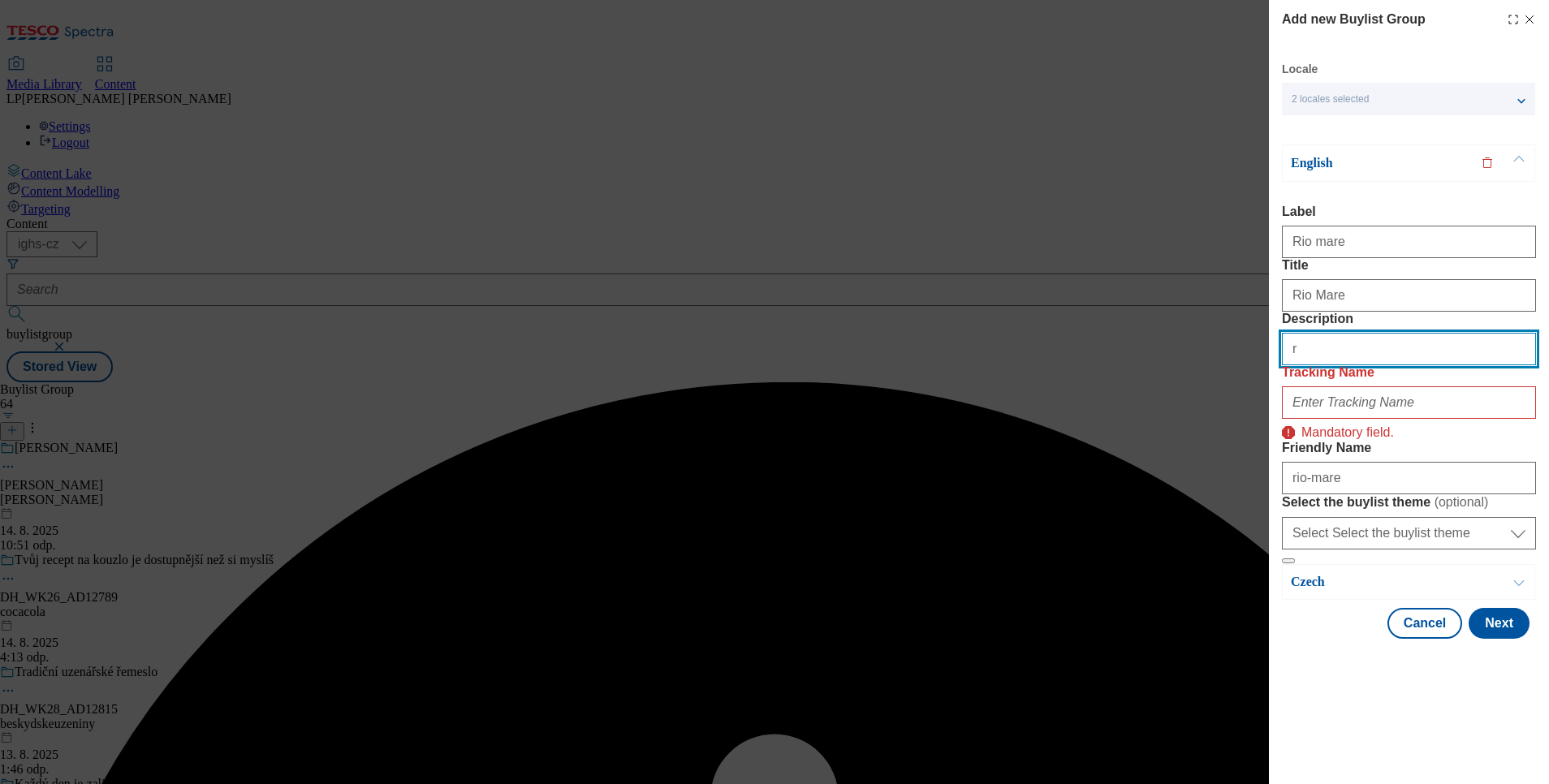
type input "Rio Mare"
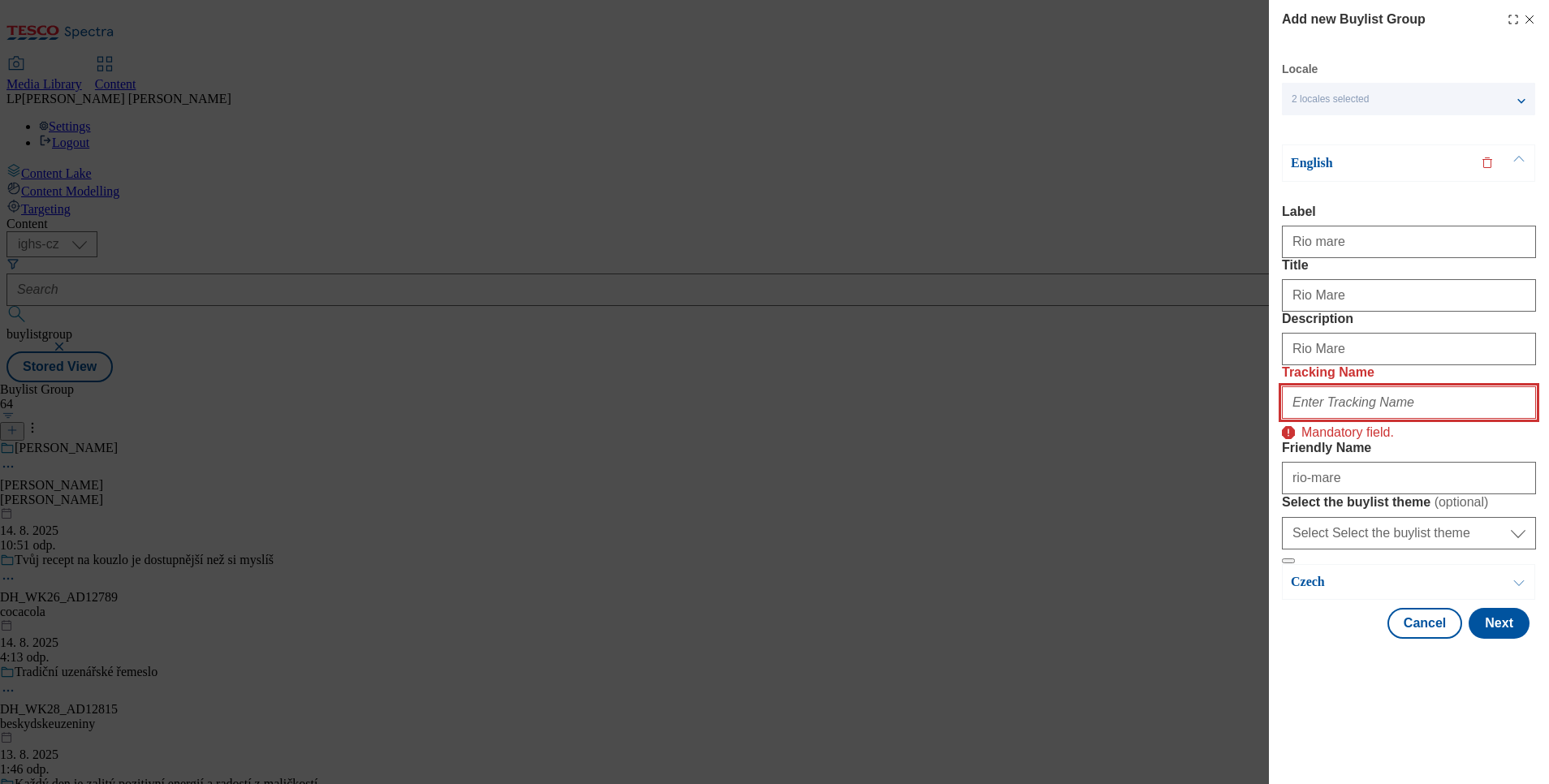
click at [1351, 419] on input "Tracking Name" at bounding box center [1409, 403] width 254 height 32
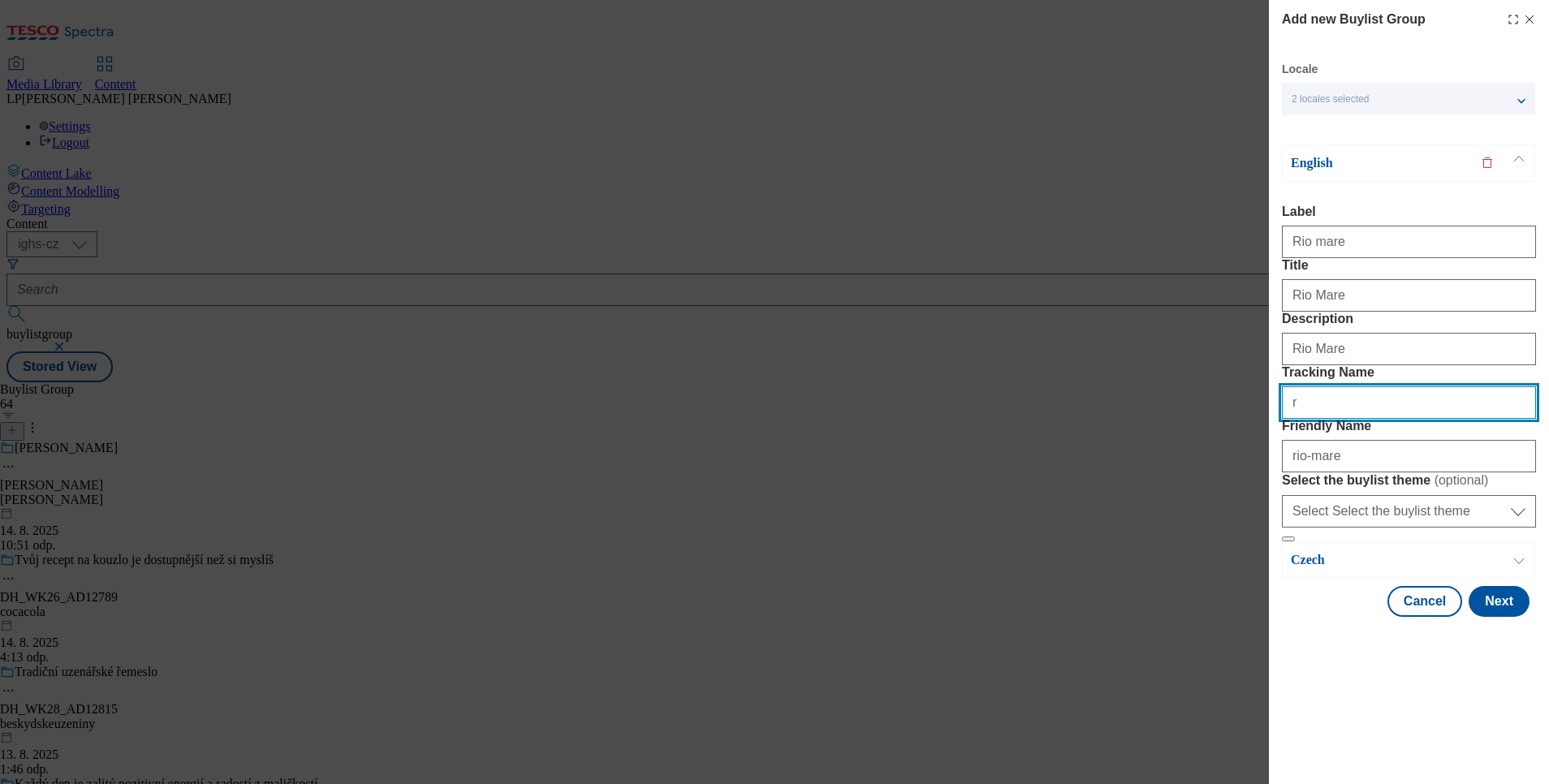
type input "Rio Mare"
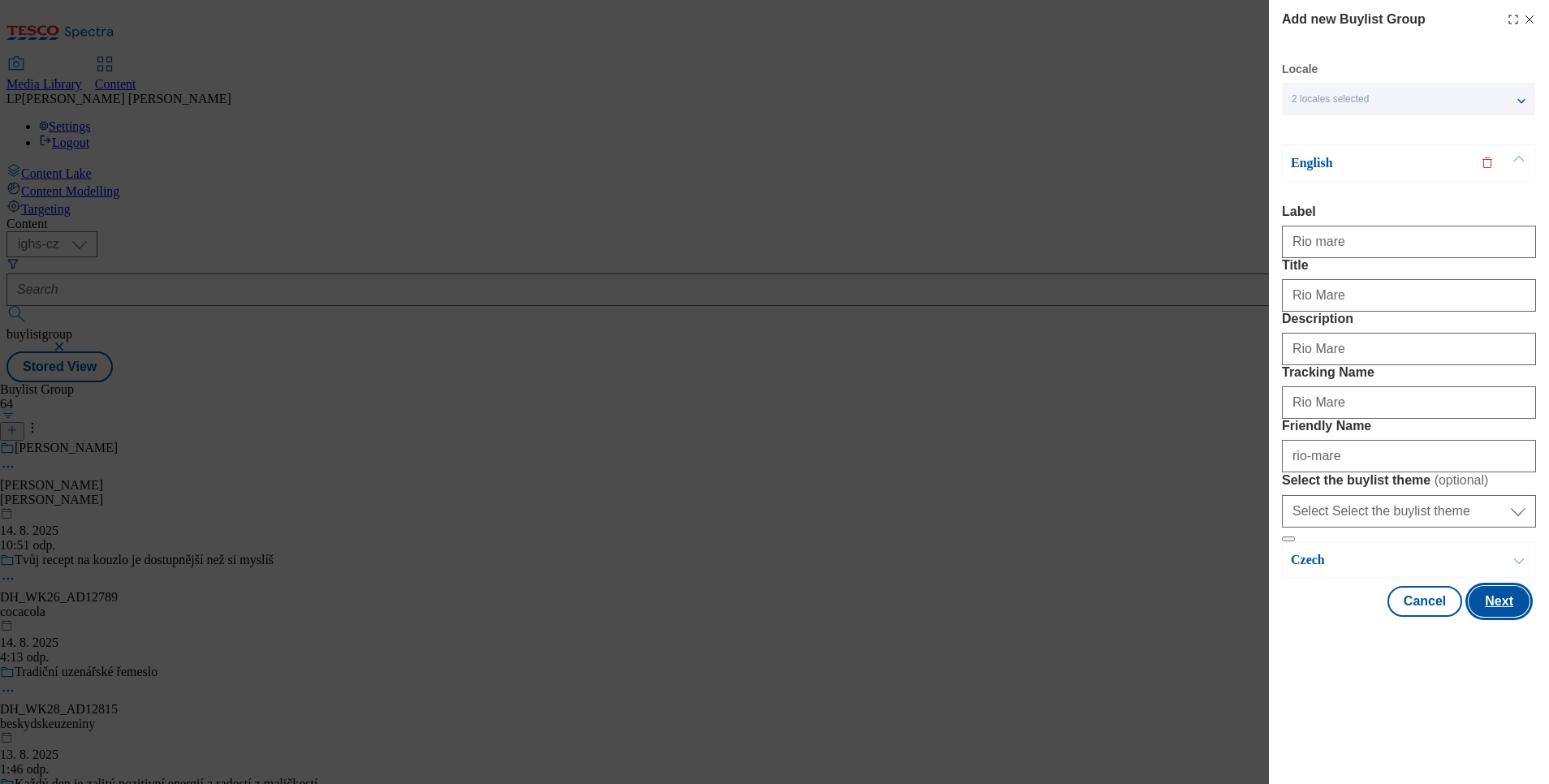
click at [1495, 617] on button "Next" at bounding box center [1499, 601] width 61 height 31
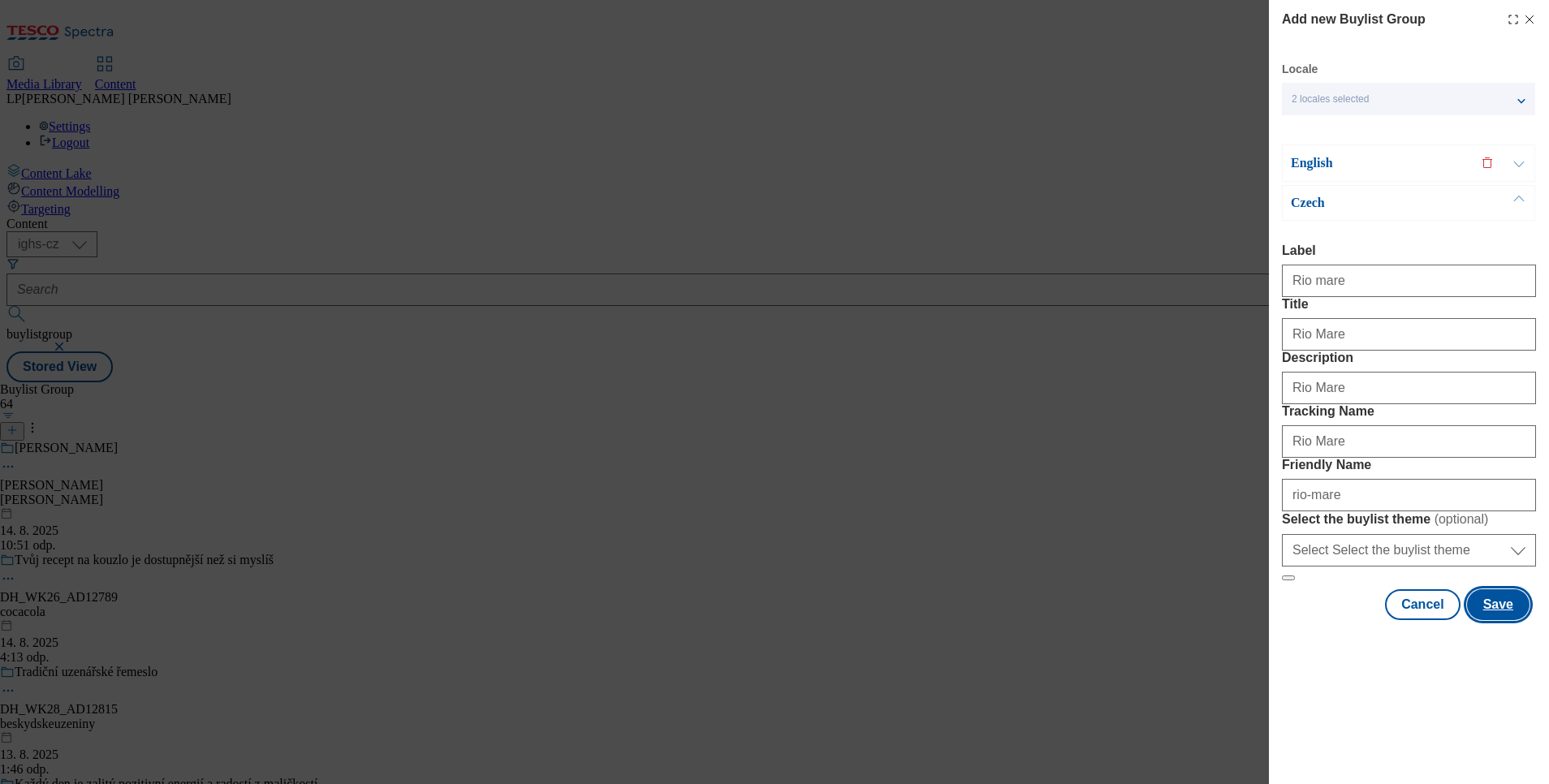
click at [1495, 620] on button "Save" at bounding box center [1498, 605] width 63 height 31
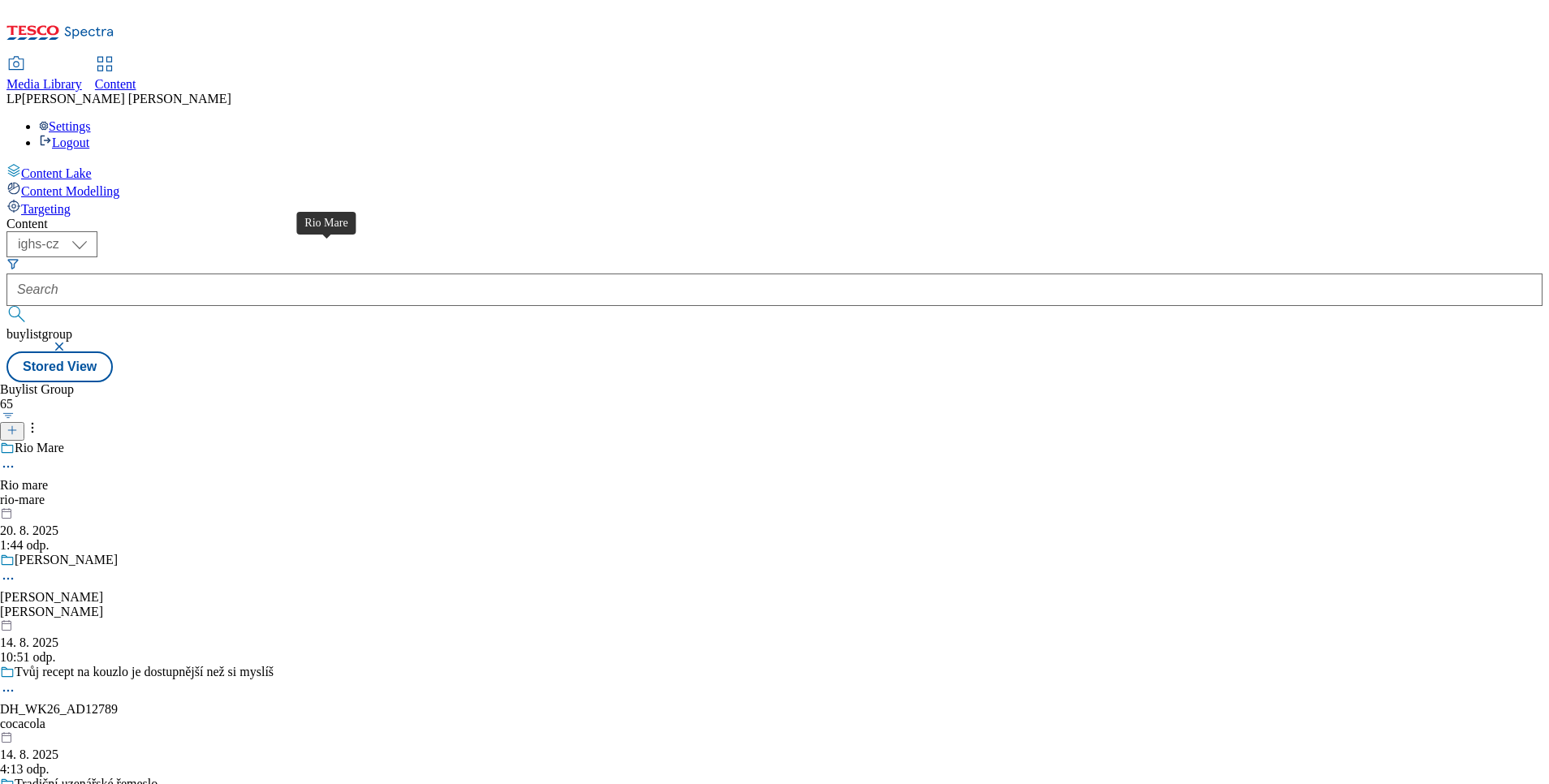
click at [64, 440] on div "Rio Mare" at bounding box center [38, 447] width 49 height 14
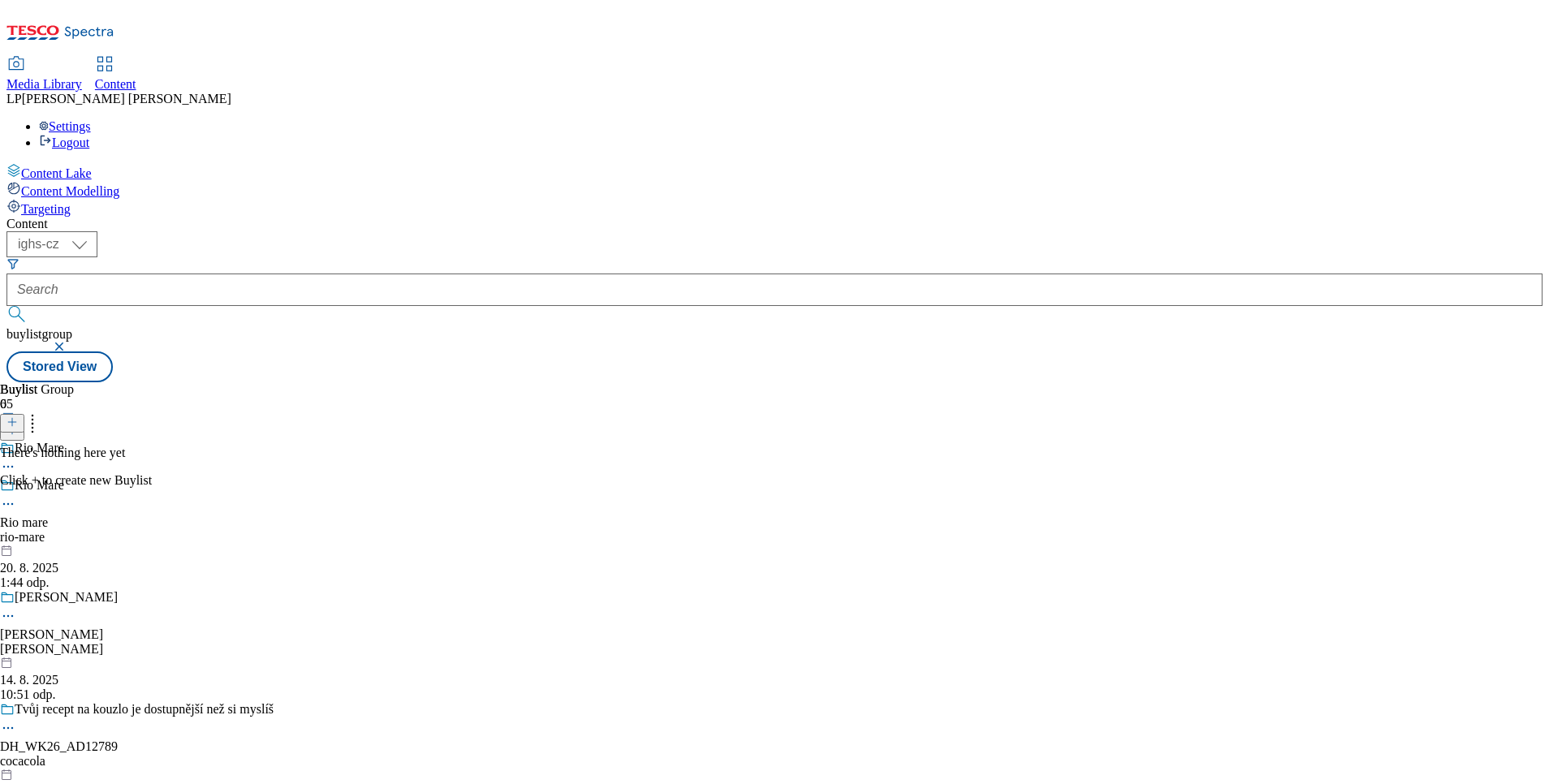
click at [18, 416] on icon at bounding box center [12, 421] width 12 height 12
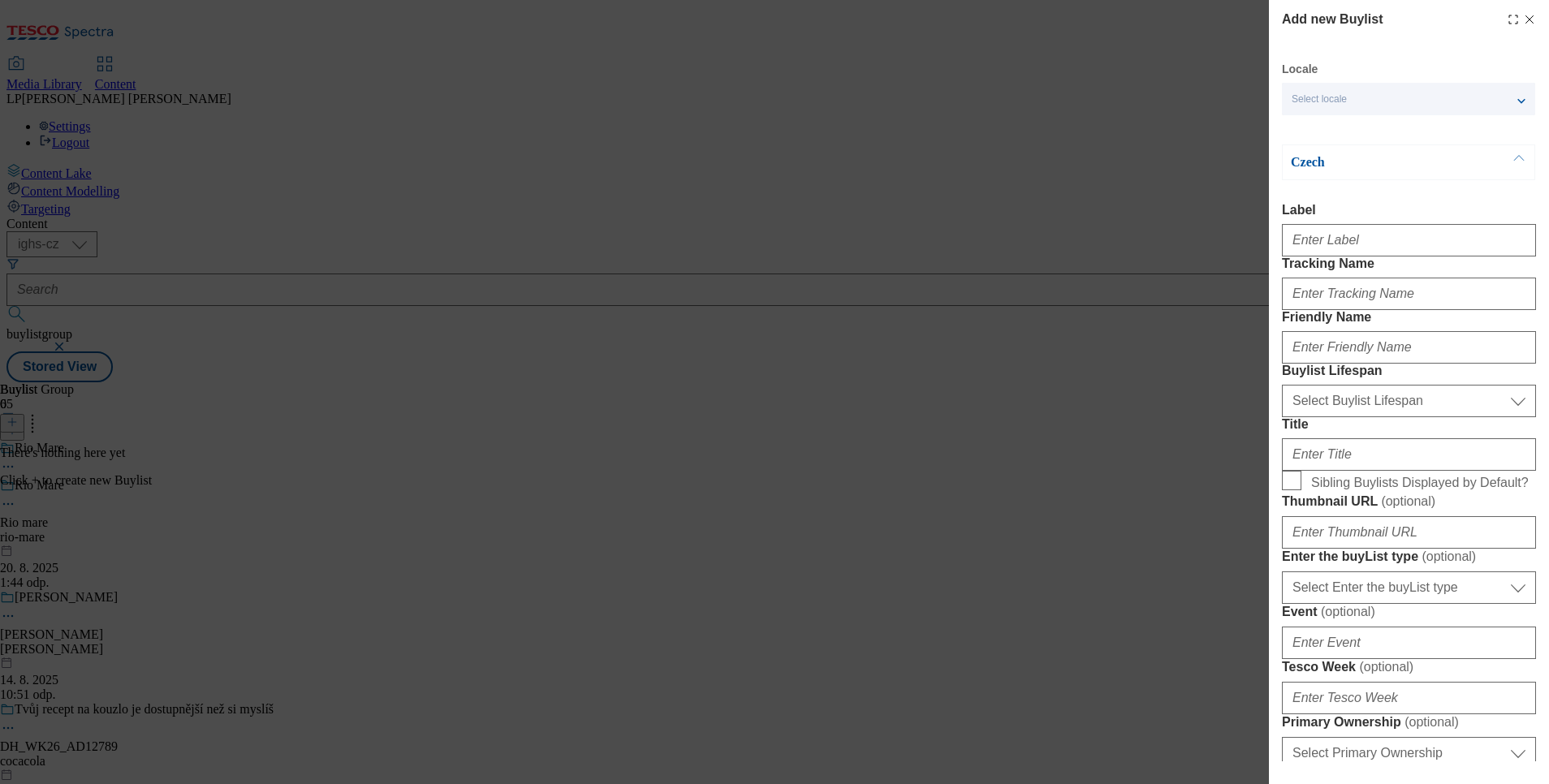
click at [1314, 91] on div "Select locale" at bounding box center [1409, 99] width 254 height 32
click at [1325, 125] on span "English" at bounding box center [1340, 129] width 38 height 9
click at [1311, 123] on input "English" at bounding box center [1302, 131] width 20 height 20
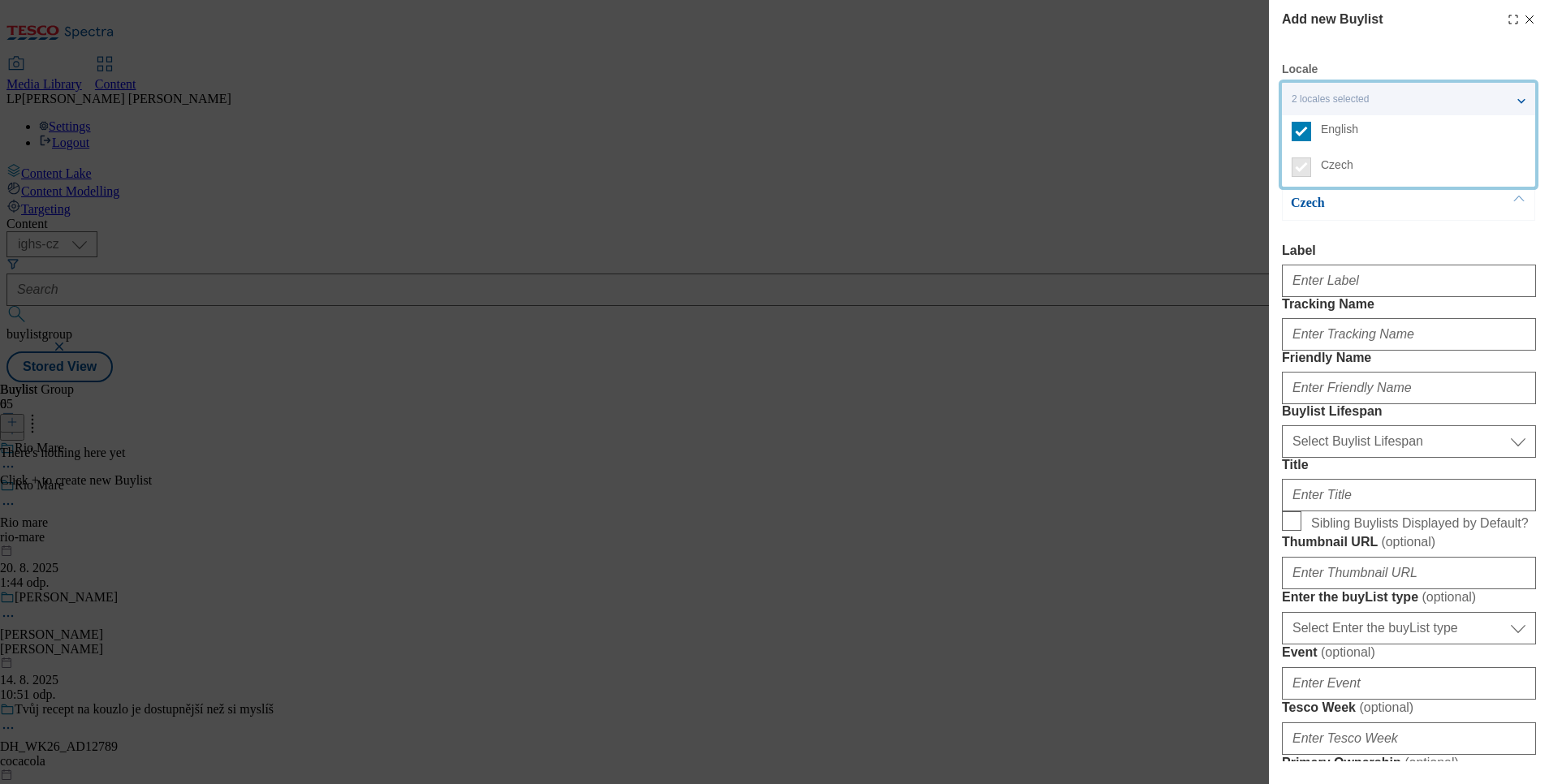
click at [1172, 248] on div "Add new Buylist Locale 2 locales selected English Czech English Label Tracking …" at bounding box center [774, 392] width 1549 height 784
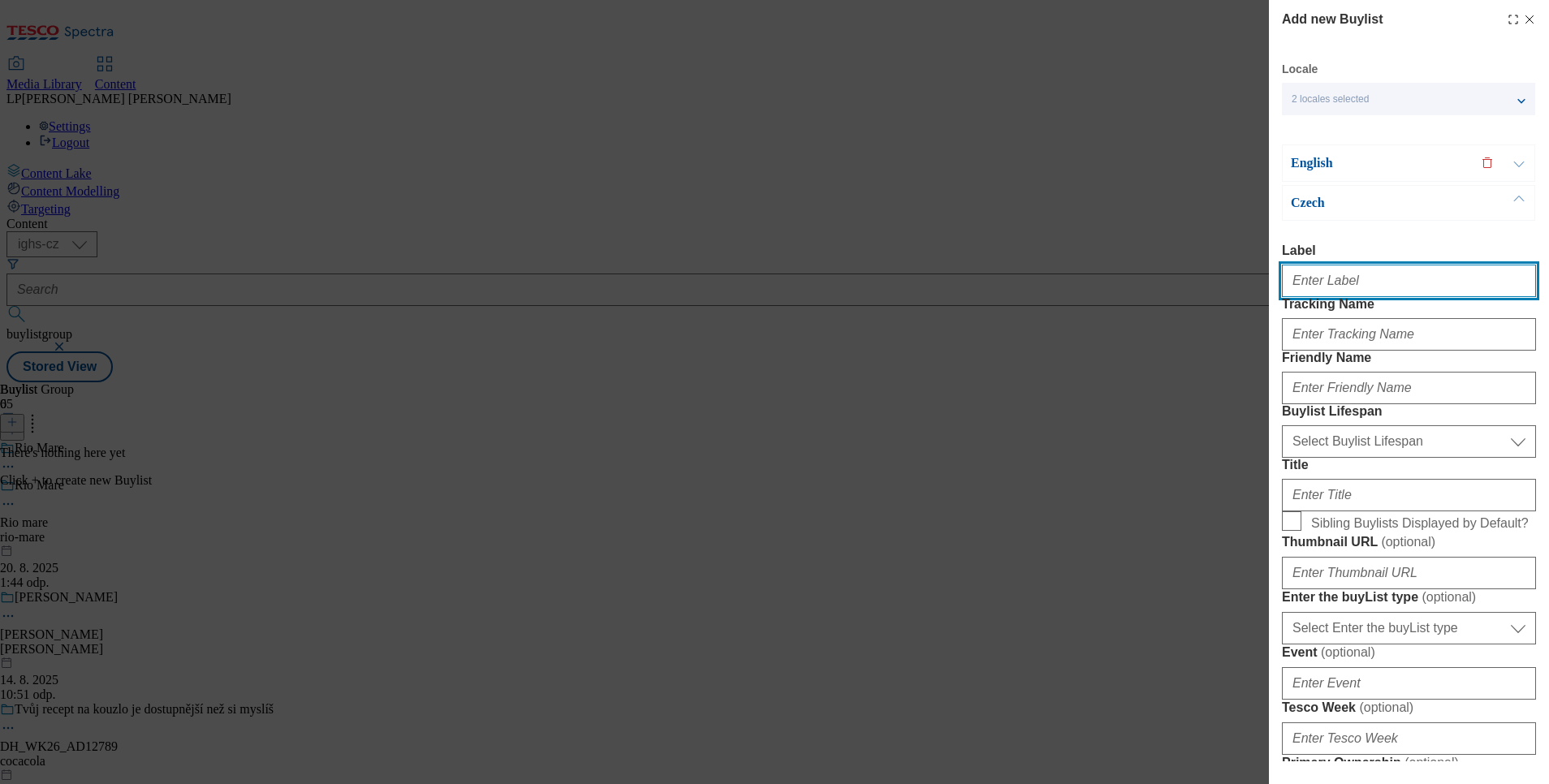
click at [1328, 283] on input "Label" at bounding box center [1409, 280] width 254 height 32
type input "Rio mare"
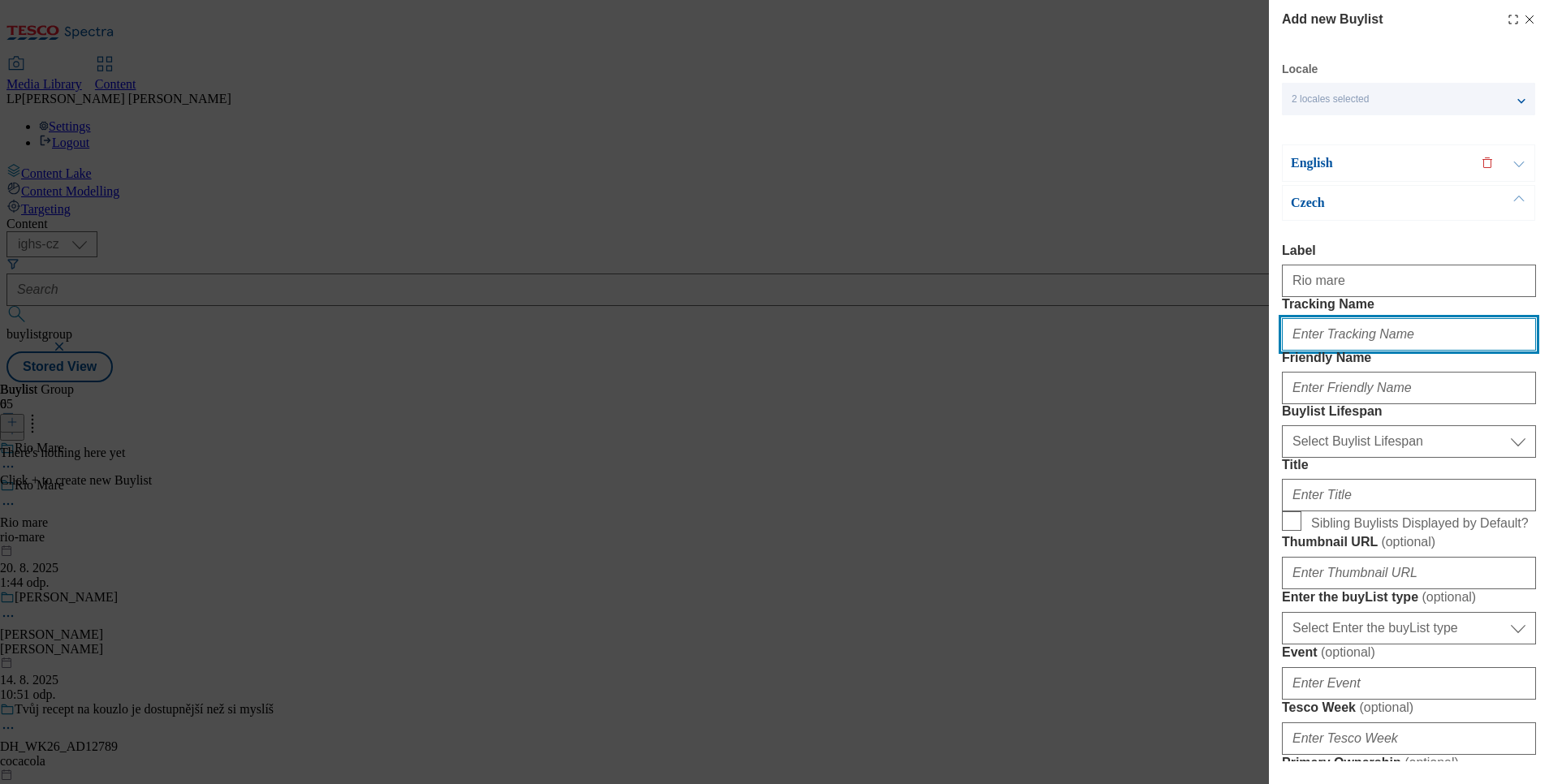
click at [1377, 351] on input "Tracking Name" at bounding box center [1409, 334] width 254 height 32
type input "Rio Mare"
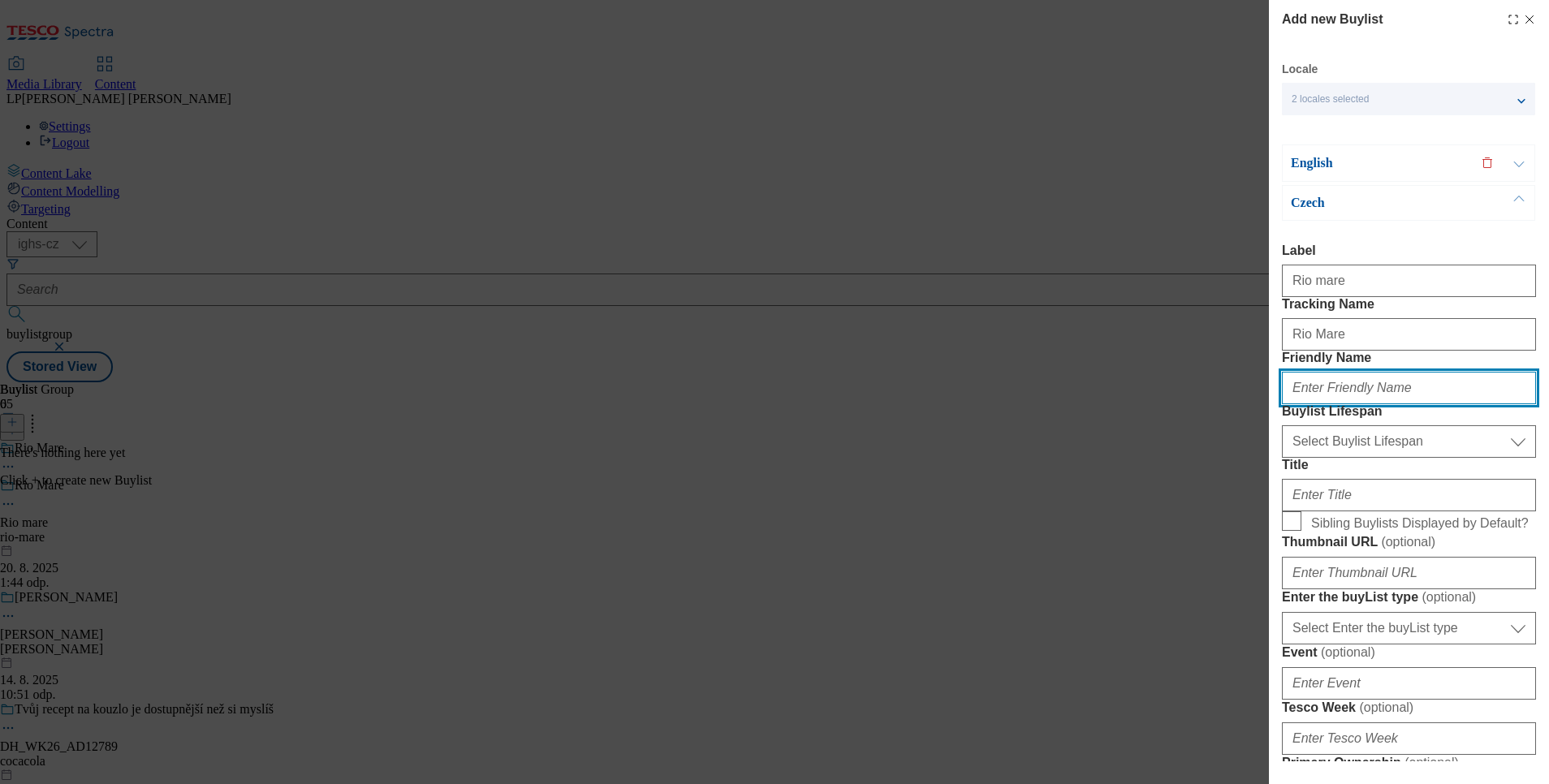
type input "rio-mare"
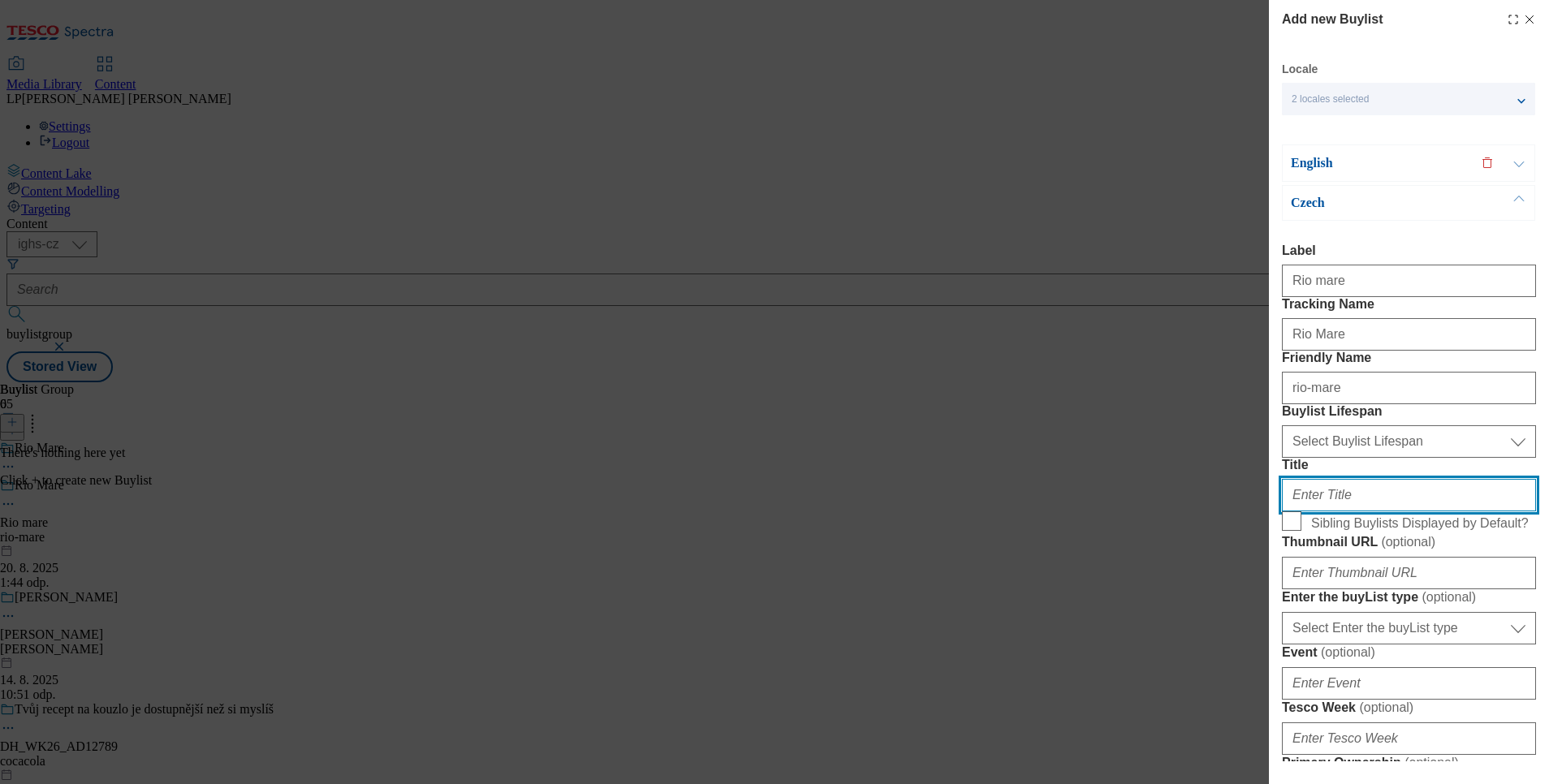
type input "Rio Mare"
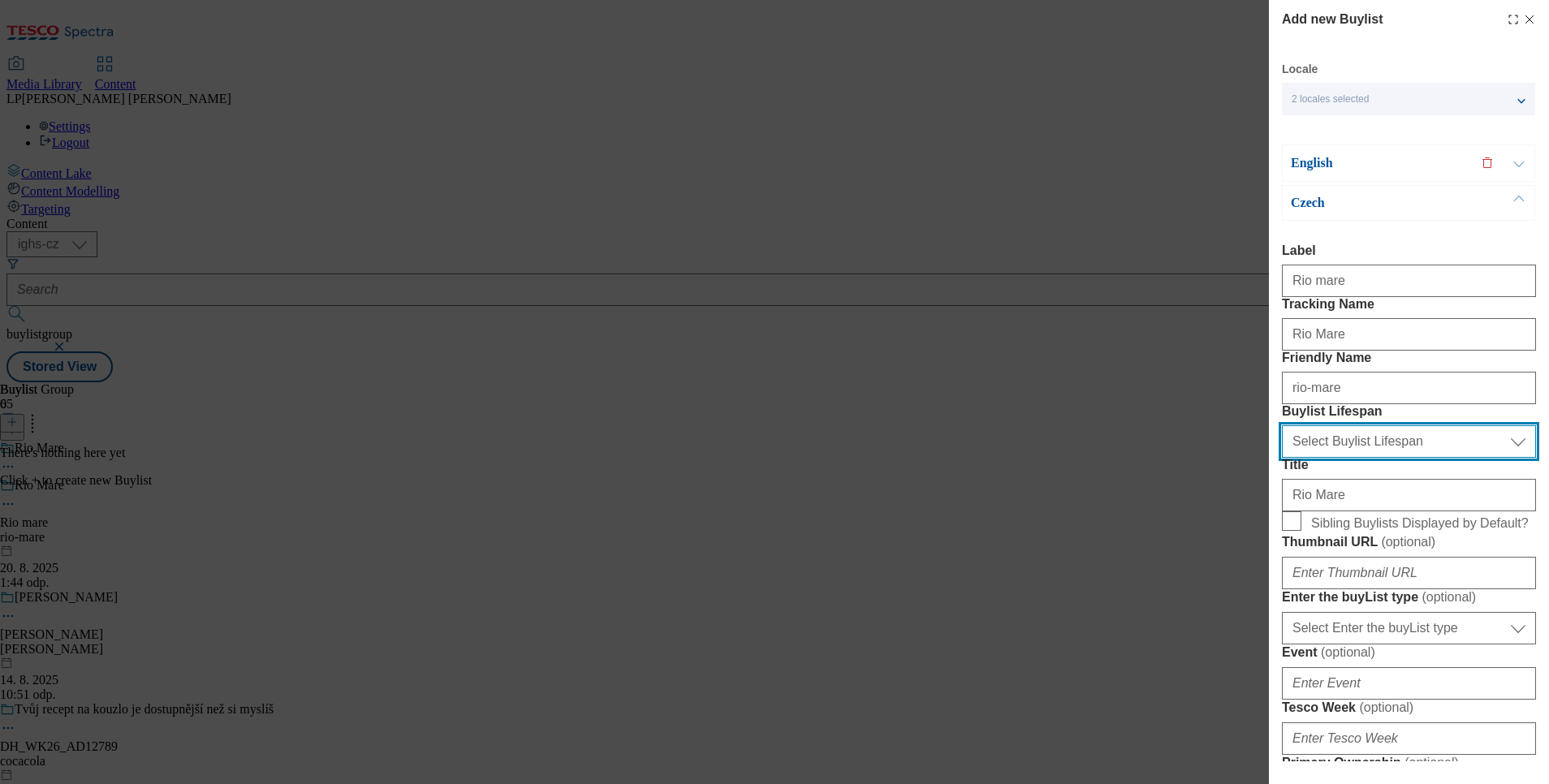
click at [1326, 458] on select "Select Buylist Lifespan evergreen seasonal tactical" at bounding box center [1409, 441] width 254 height 32
select select "evergreen"
click at [1282, 458] on select "Select Buylist Lifespan evergreen seasonal tactical" at bounding box center [1409, 441] width 254 height 32
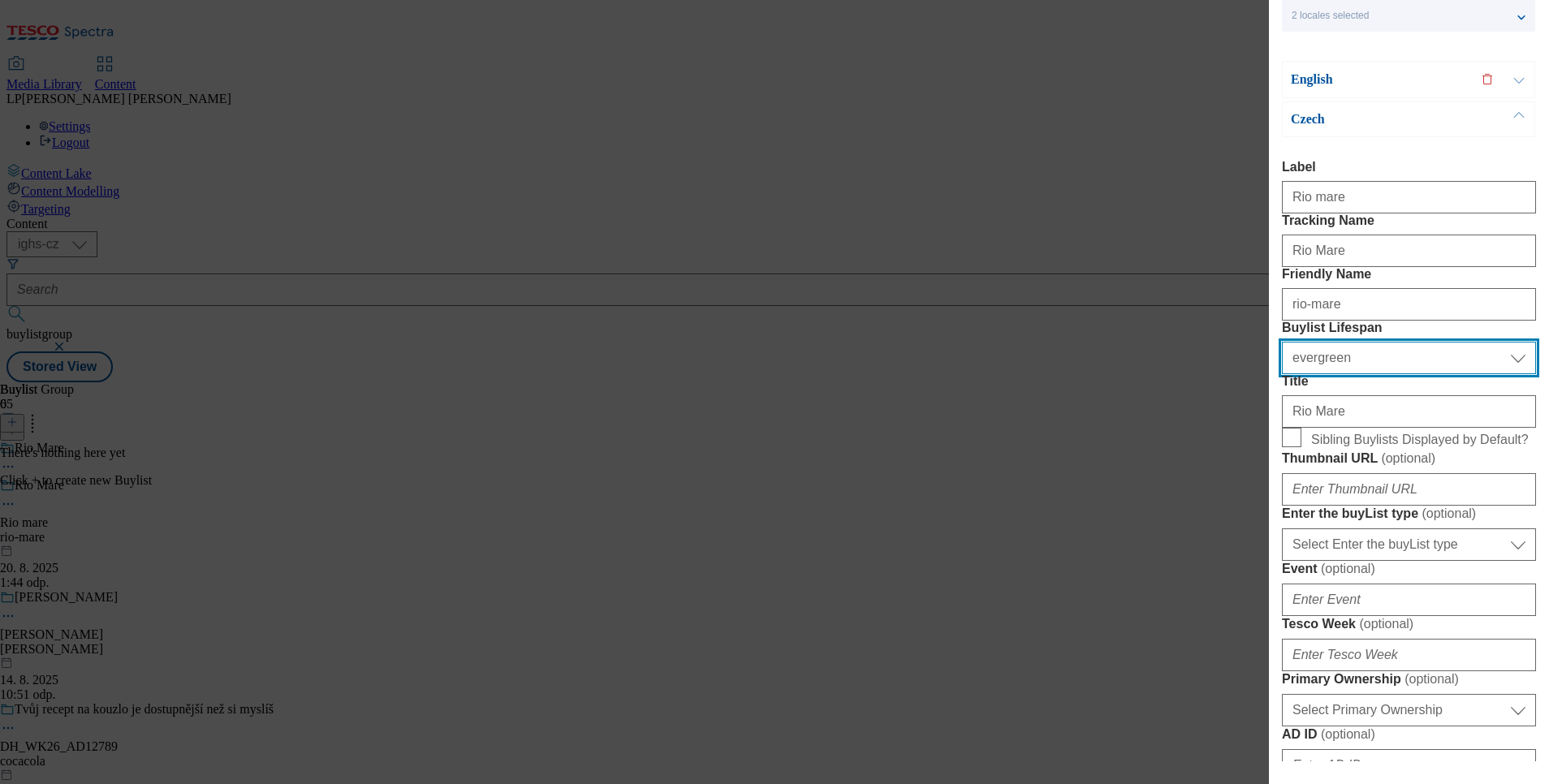
scroll to position [121, 0]
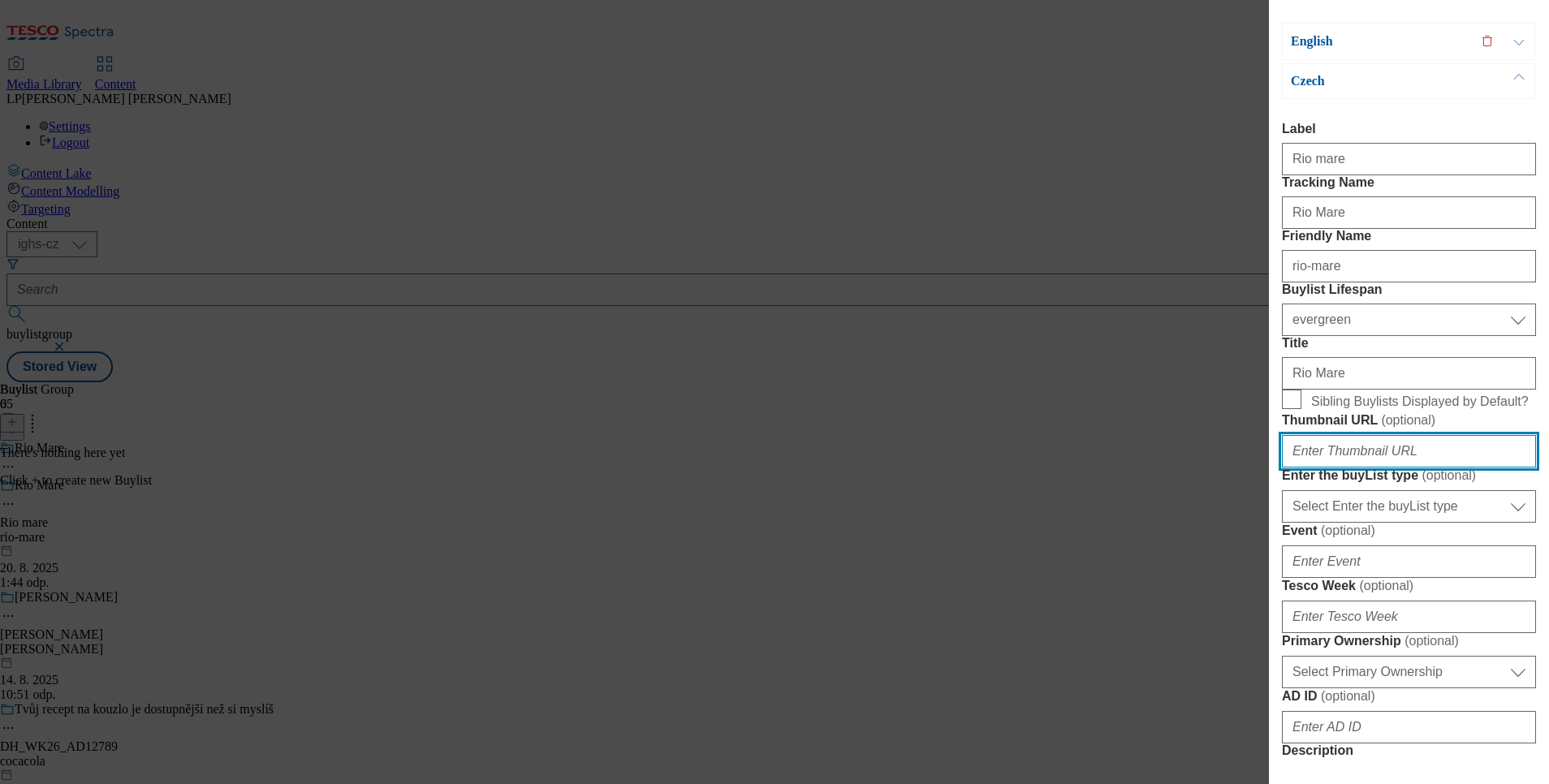
click at [1339, 467] on input "Thumbnail URL ( optional )" at bounding box center [1409, 451] width 254 height 32
click at [1288, 409] on input "Sibling Buylists Displayed by Default?" at bounding box center [1292, 399] width 20 height 20
checkbox input "true"
click at [1322, 467] on input "Thumbnail URL ( optional )" at bounding box center [1409, 451] width 254 height 32
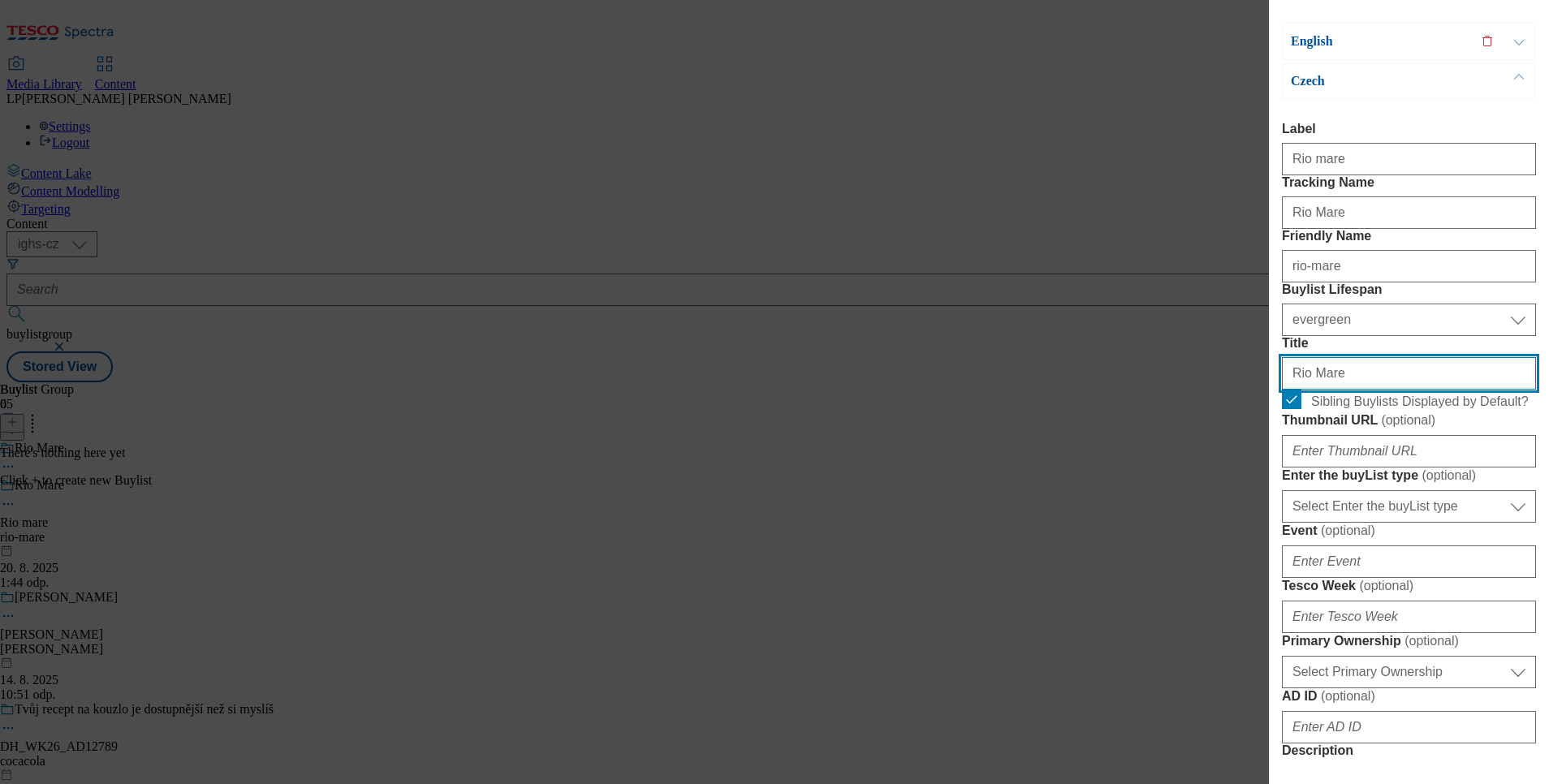
click at [1353, 389] on input "Rio Mare" at bounding box center [1409, 373] width 254 height 32
click at [1329, 79] on p "Czech" at bounding box center [1376, 81] width 171 height 16
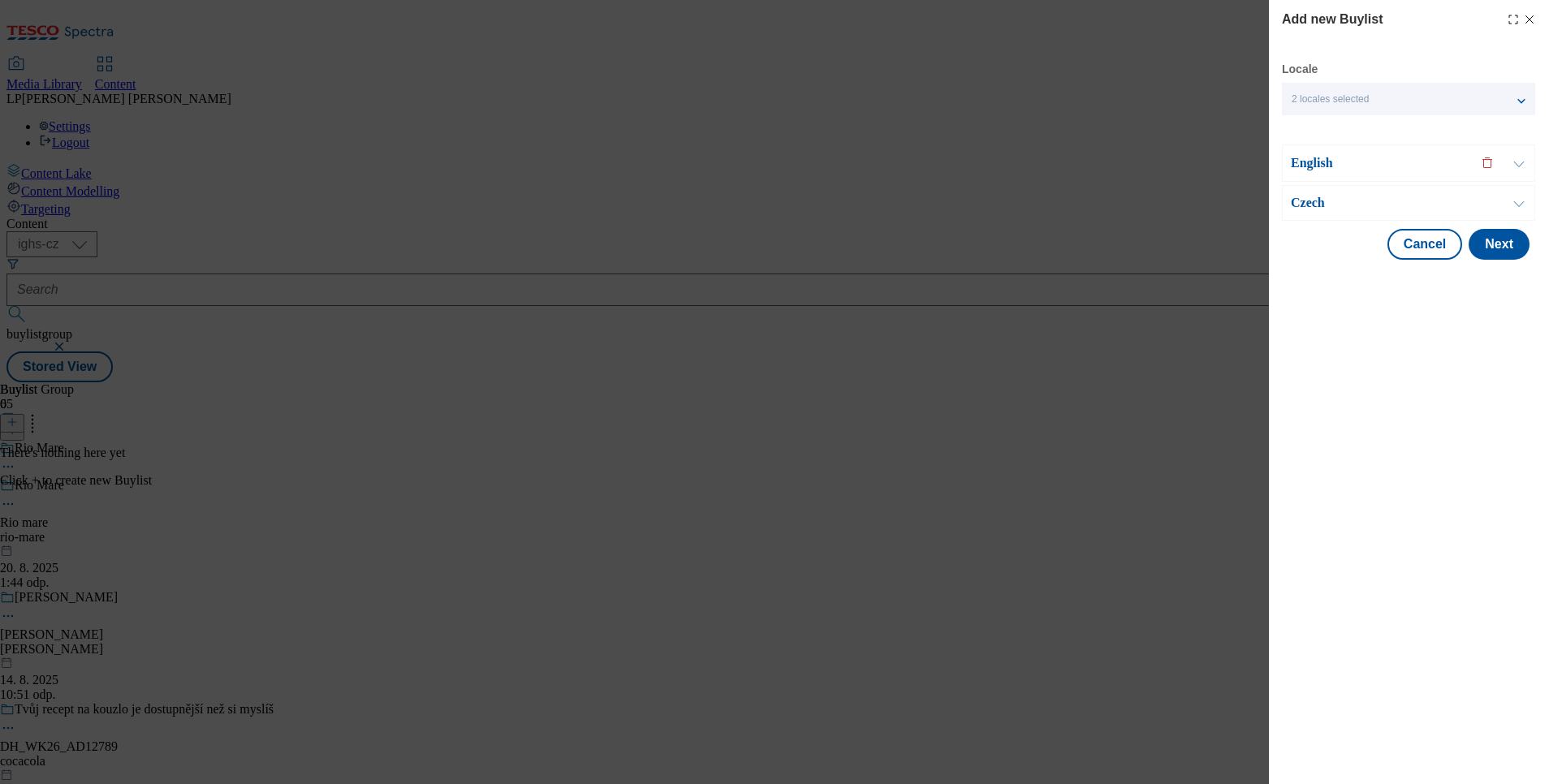
scroll to position [0, 0]
click at [1317, 163] on p "English" at bounding box center [1376, 163] width 171 height 16
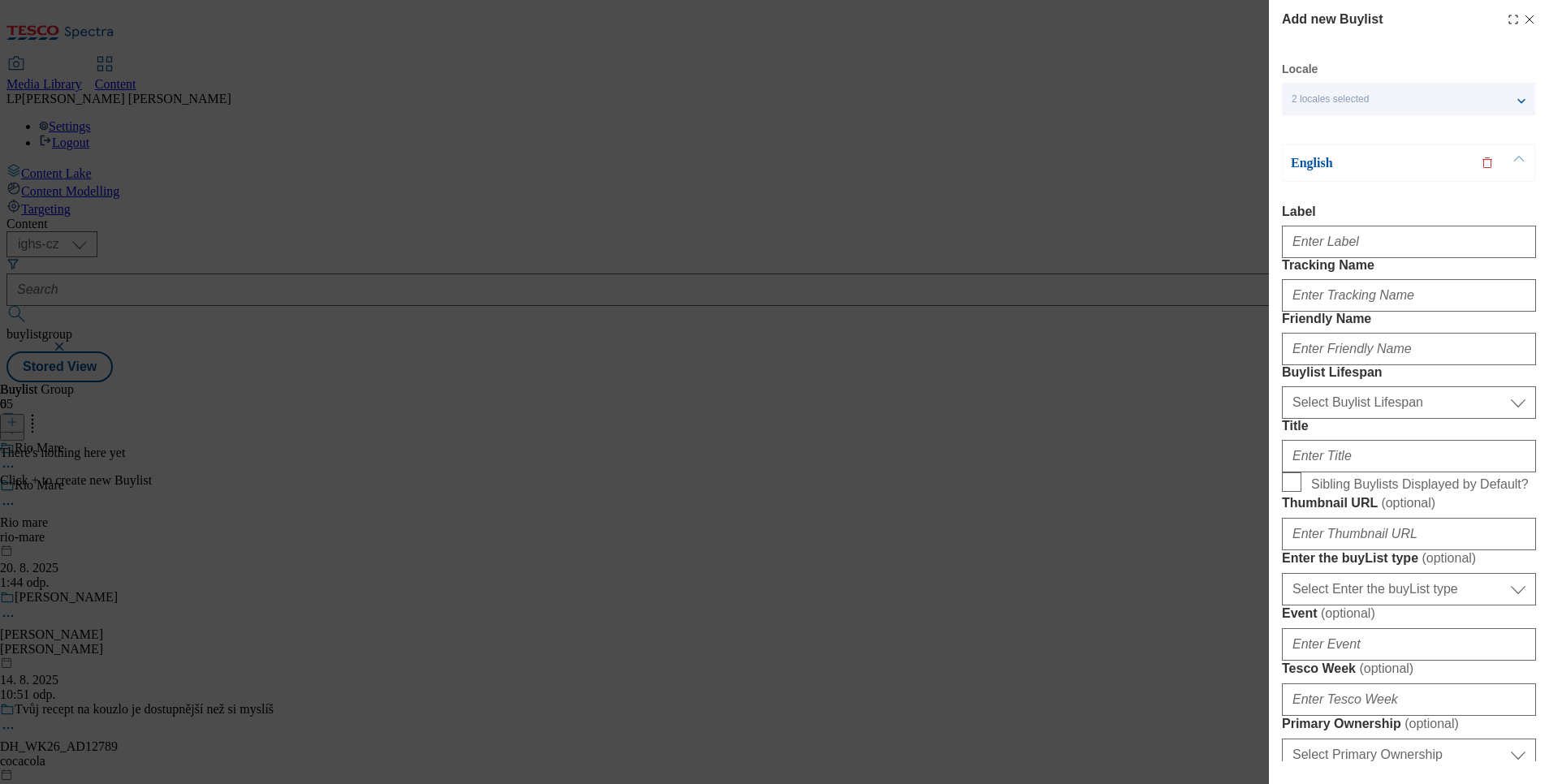
click at [1309, 155] on p "English" at bounding box center [1376, 163] width 171 height 16
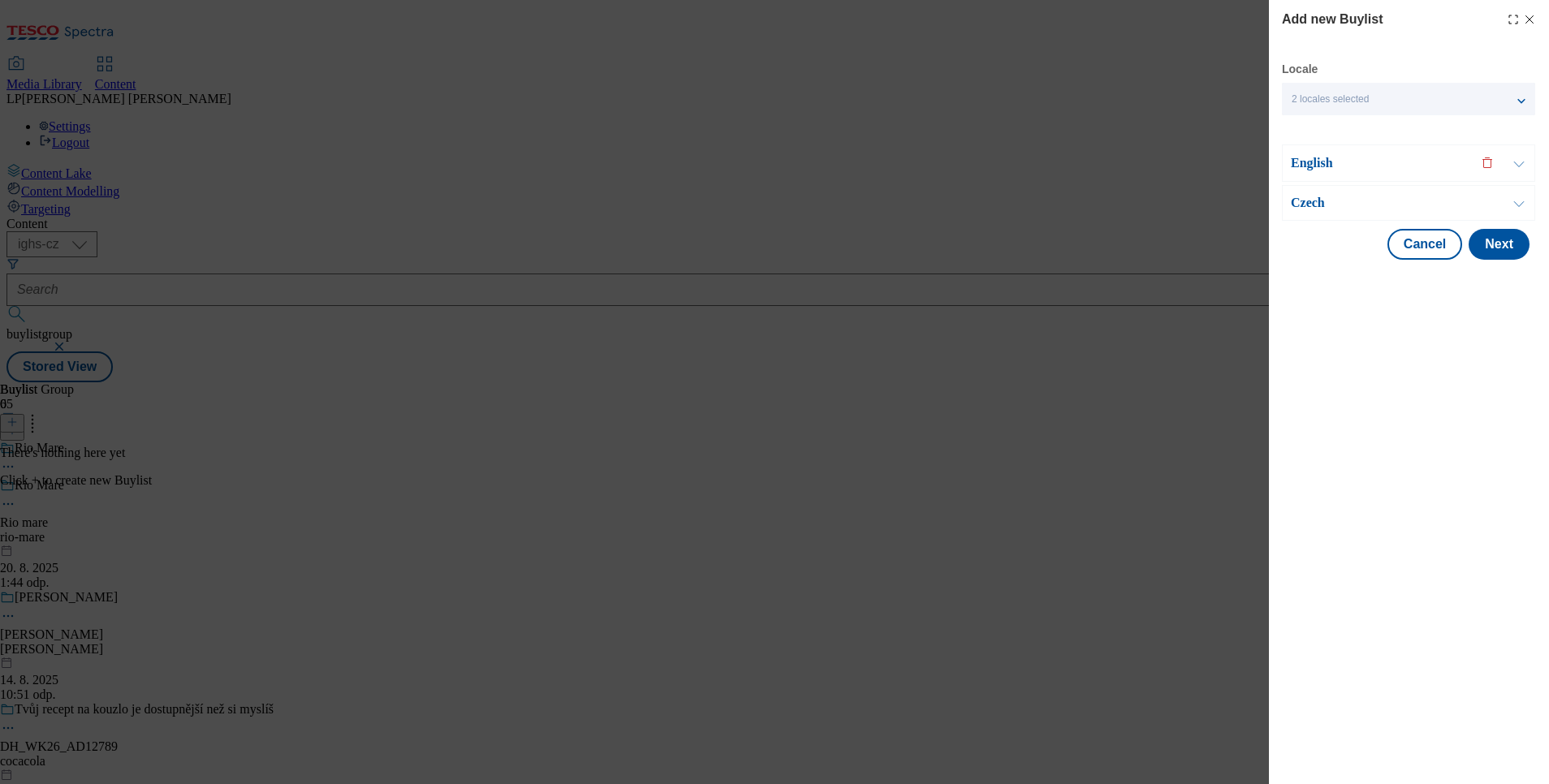
click at [1310, 201] on p "Czech" at bounding box center [1376, 203] width 171 height 16
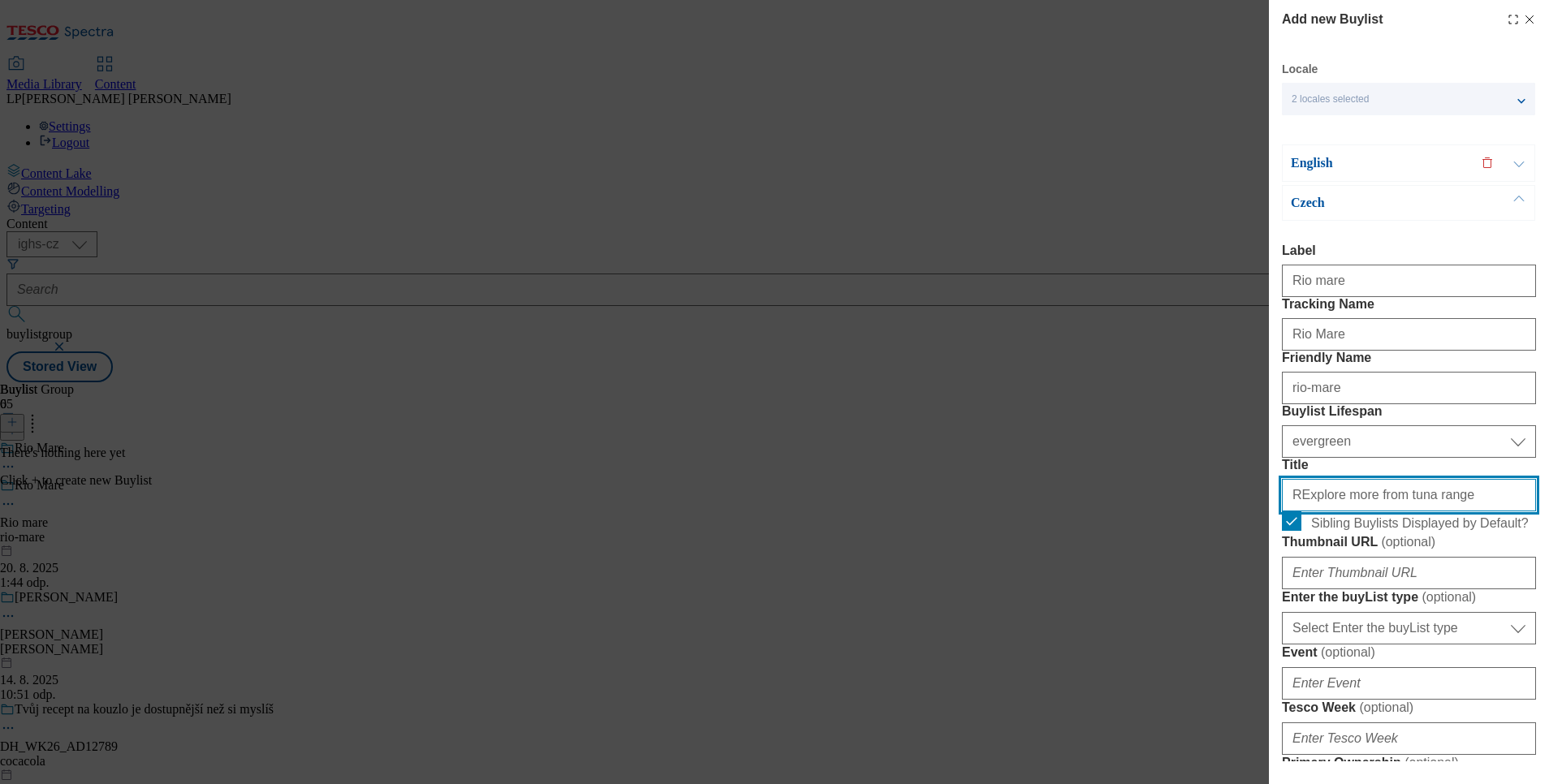
drag, startPoint x: 1440, startPoint y: 605, endPoint x: 1163, endPoint y: 598, distance: 277.1
click at [1163, 598] on div "Add new Buylist Locale 2 locales selected English Czech English Label Tracking …" at bounding box center [774, 392] width 1549 height 784
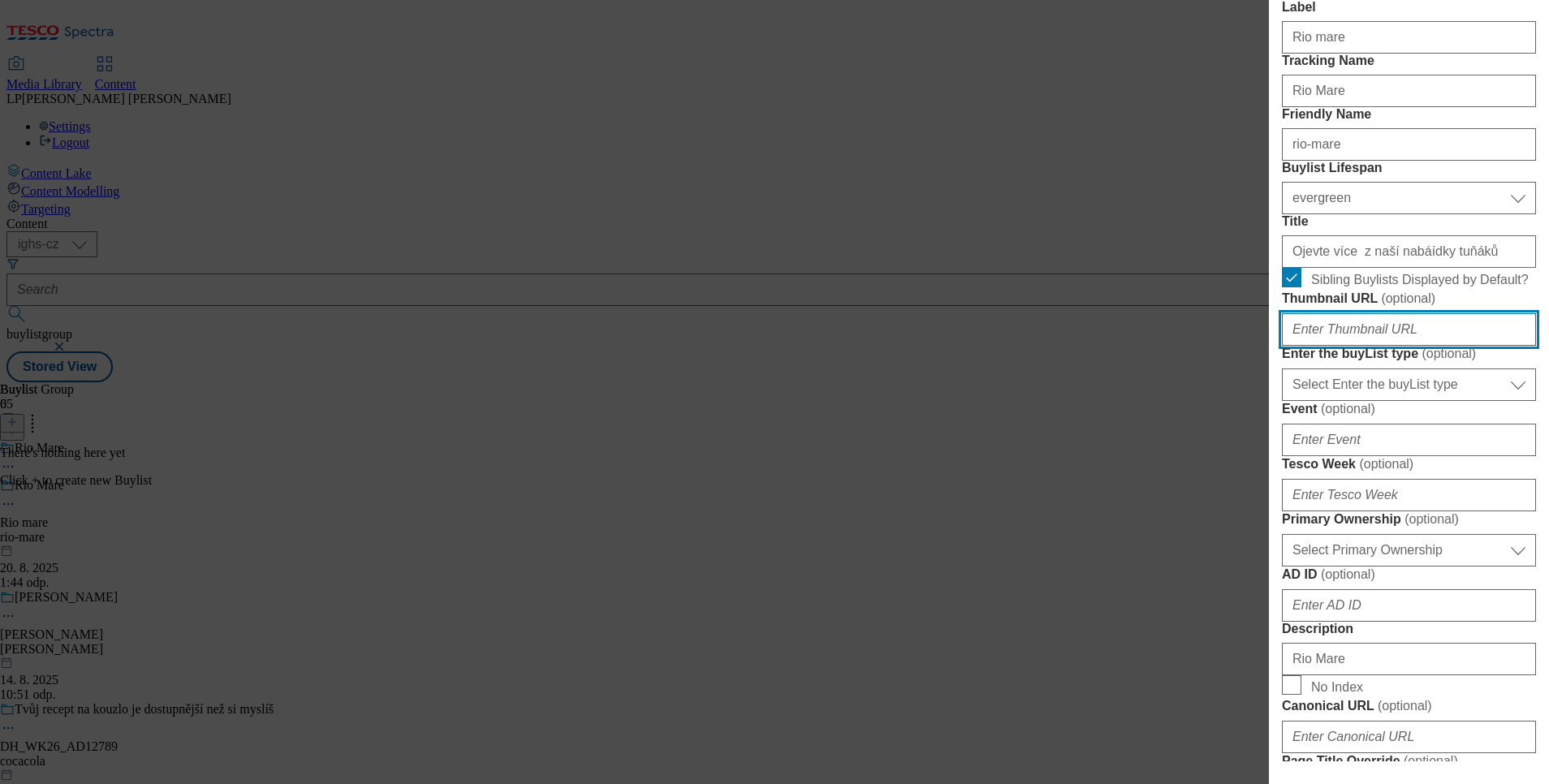
click at [1411, 346] on input "Thumbnail URL ( optional )" at bounding box center [1409, 329] width 254 height 32
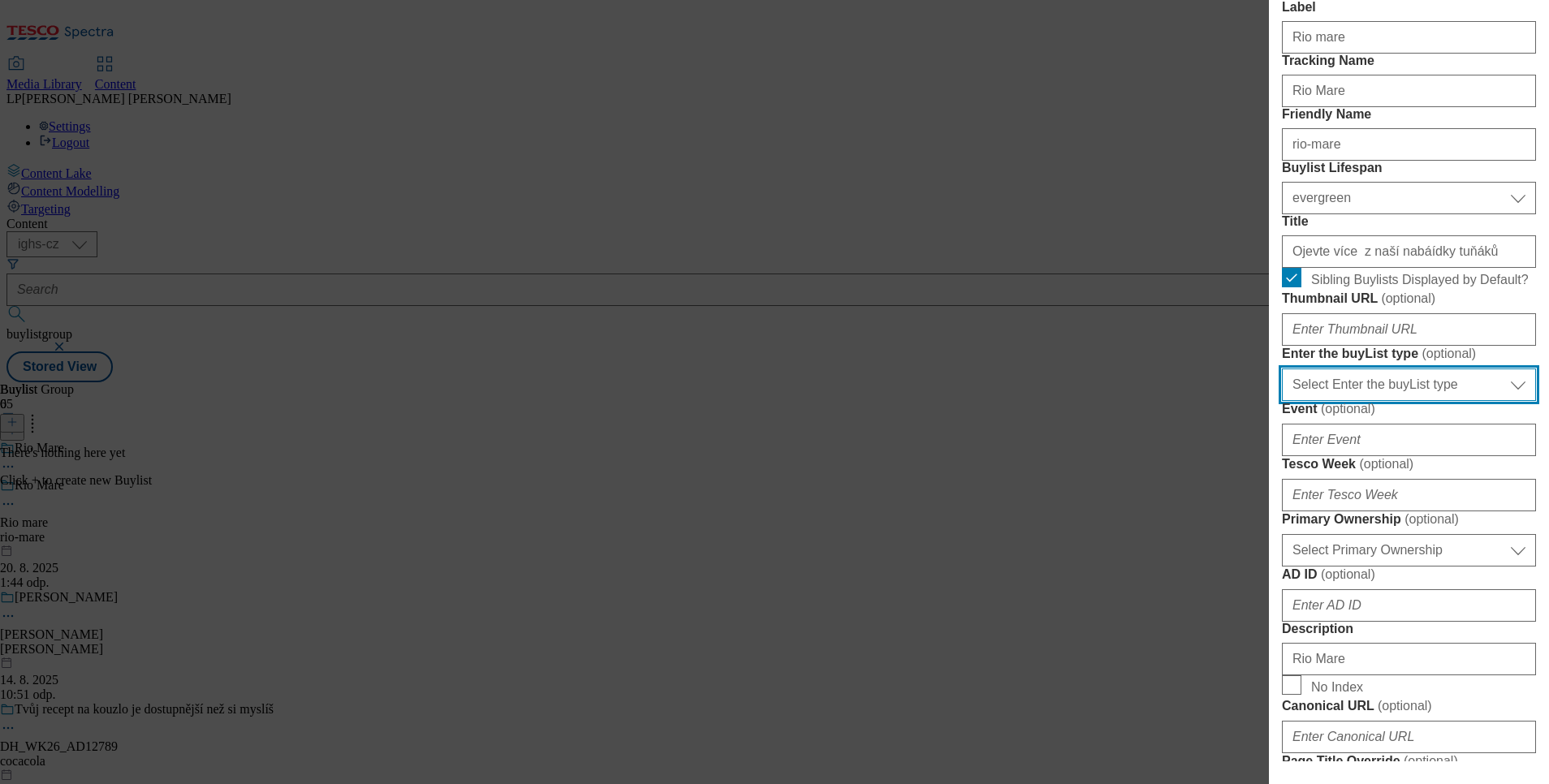
click at [1511, 401] on select "Select Enter the buyList type event supplier funded long term >4 weeks supplier…" at bounding box center [1409, 385] width 254 height 32
click at [1490, 523] on form "Label Rio mare Tracking Name Rio Mare Friendly Name rio-mare Buylist Lifespan S…" at bounding box center [1409, 570] width 254 height 1139
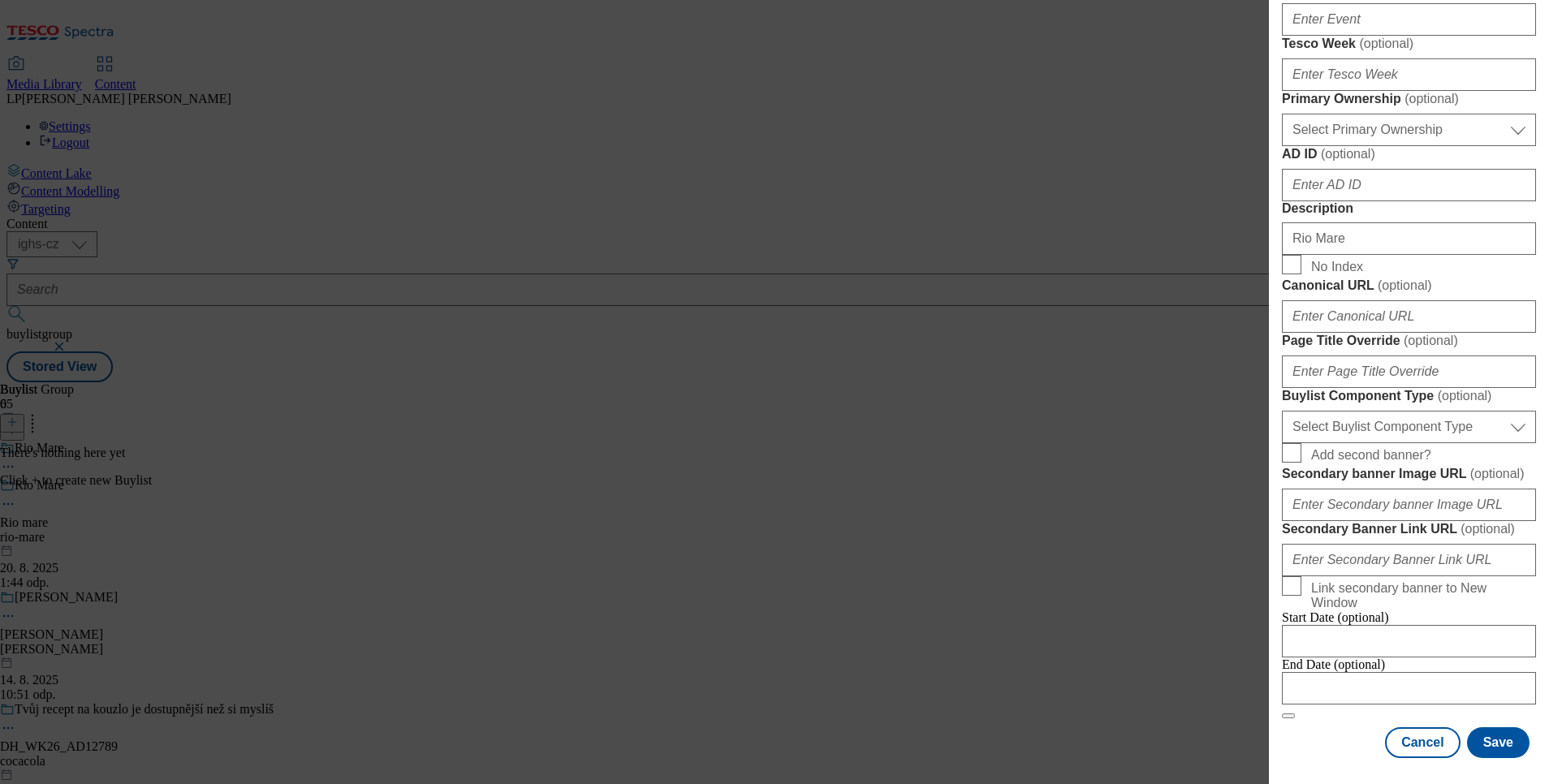
scroll to position [852, 0]
click at [1509, 443] on select "Select Buylist Component Type Banner Competition Header Meal" at bounding box center [1409, 427] width 254 height 32
click at [1448, 445] on form "Label Rio mare Tracking Name Rio Mare Friendly Name rio-mare Buylist Lifespan S…" at bounding box center [1409, 149] width 254 height 1139
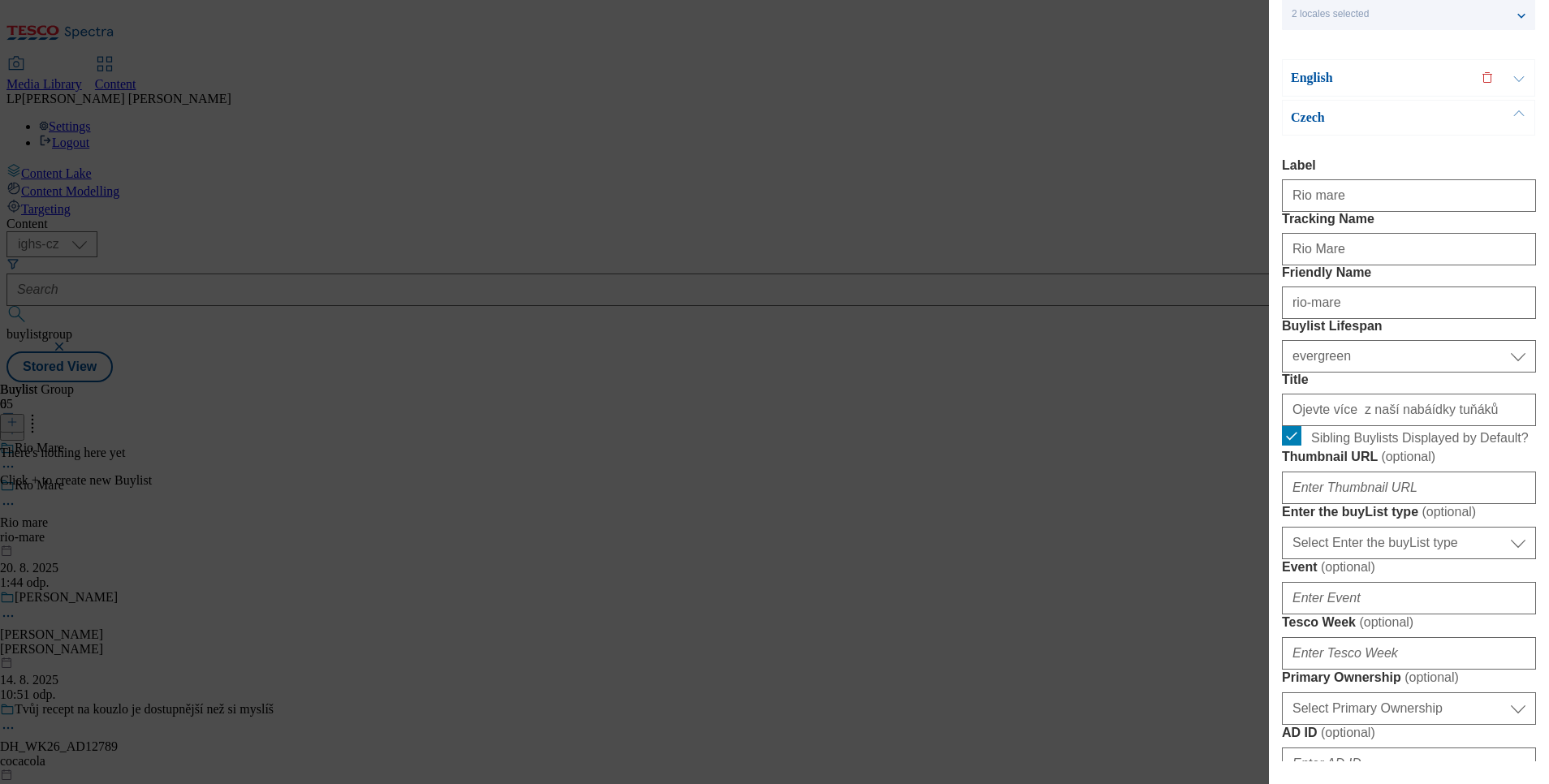
scroll to position [121, 0]
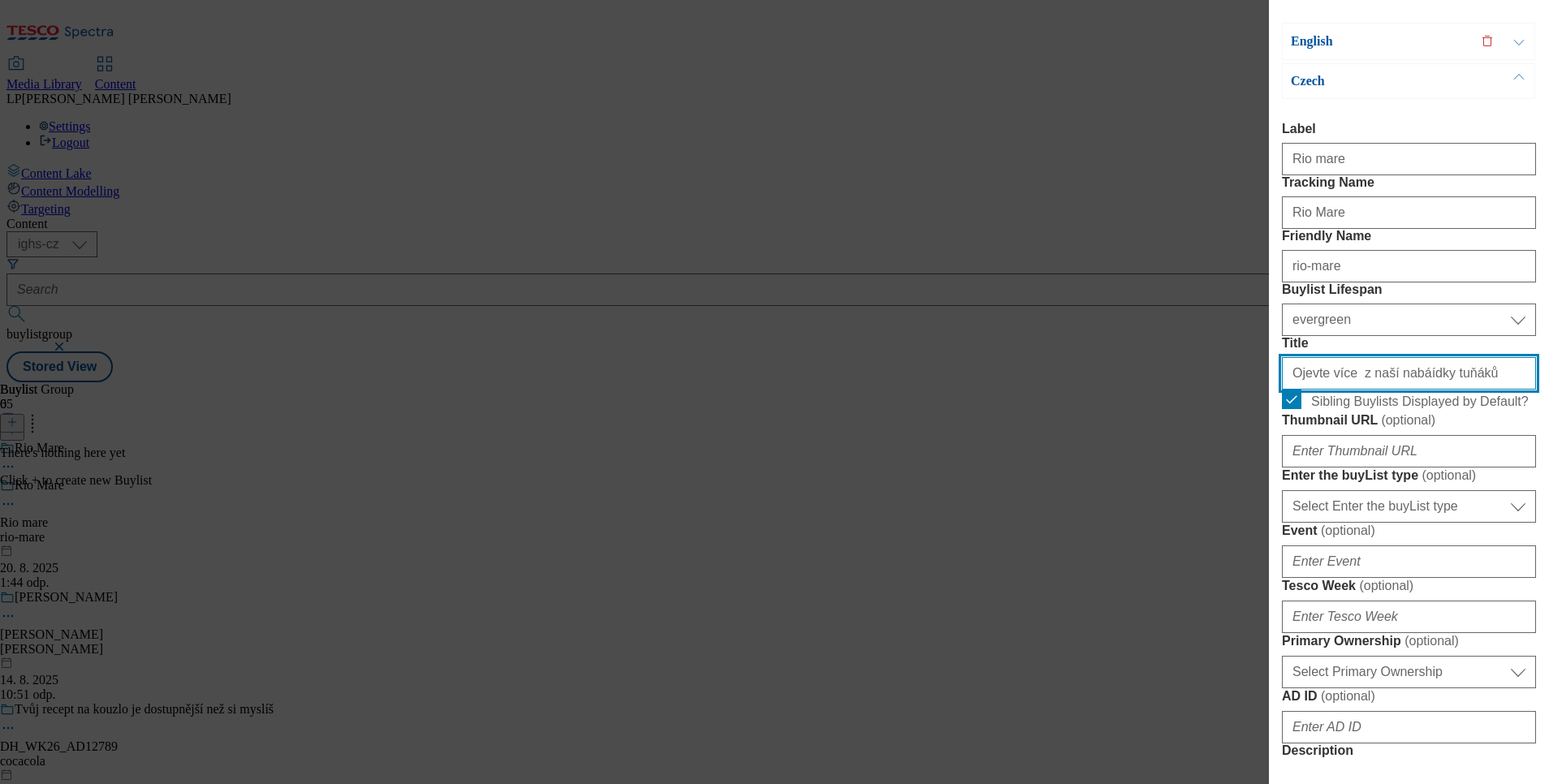
click at [1389, 389] on input "Ojevte více z naší nabáídky tuňáků" at bounding box center [1409, 373] width 254 height 32
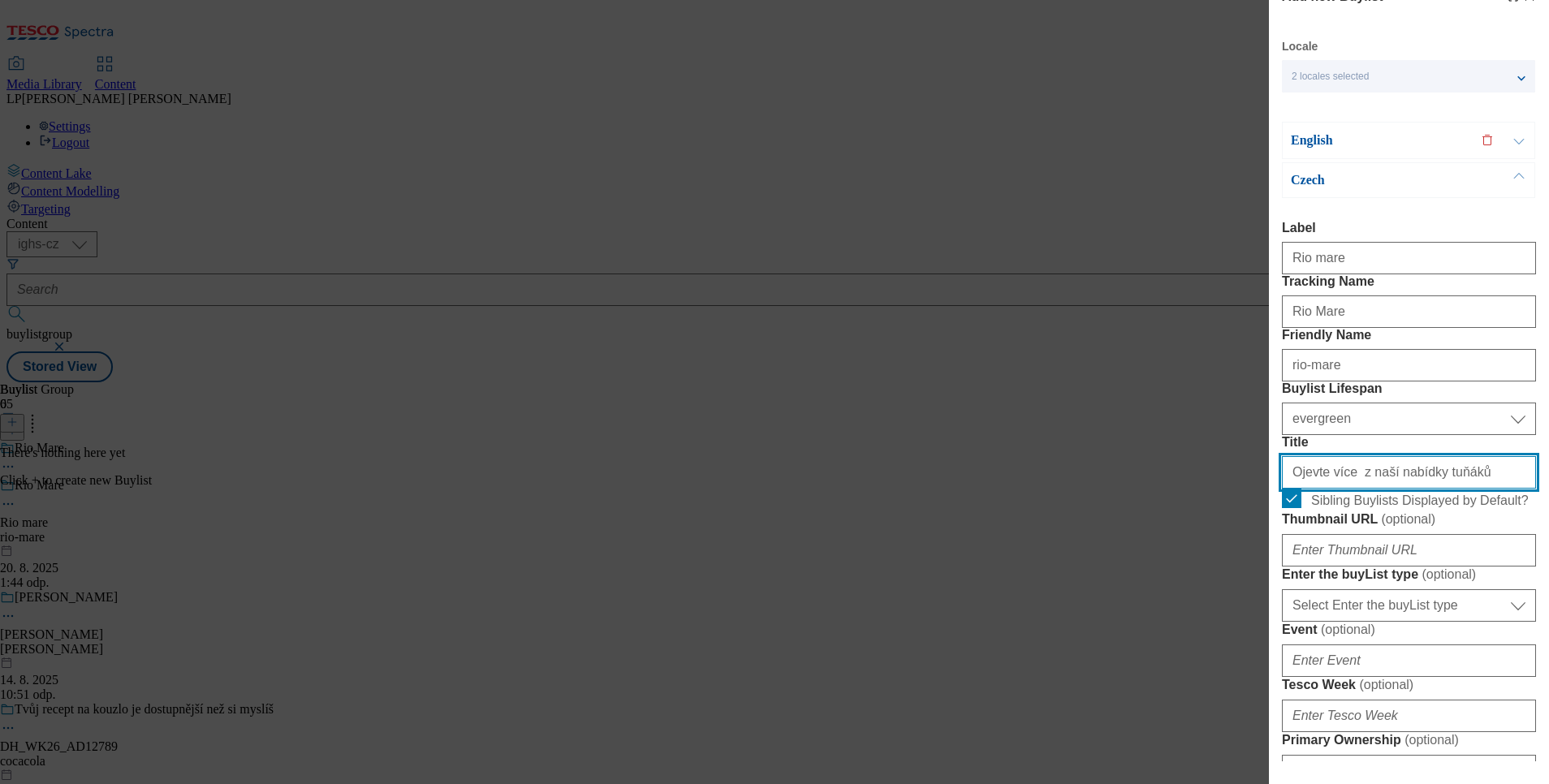
scroll to position [0, 0]
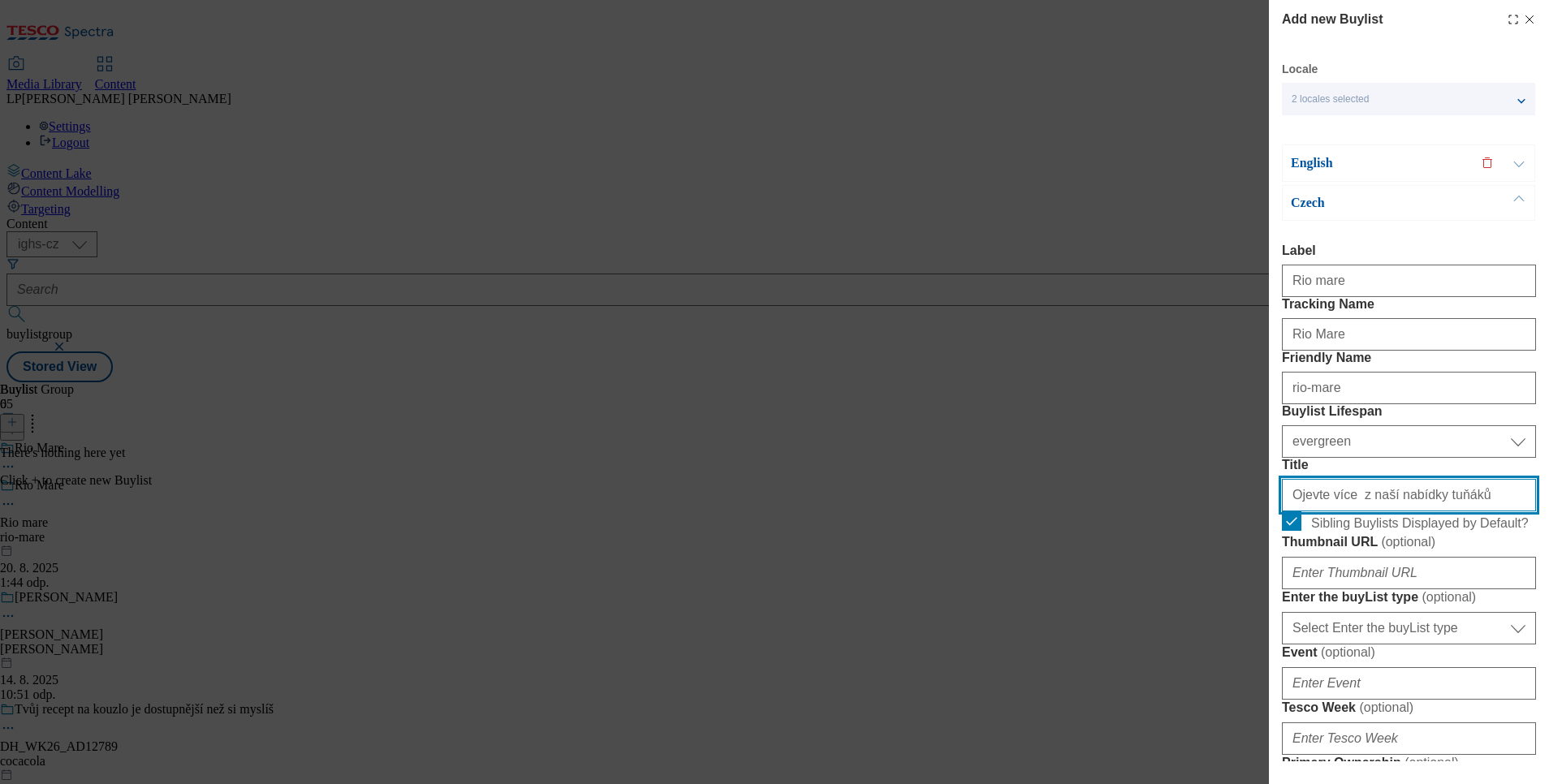
type input "Ojevte více z naší nabídky tuňáků"
